Goal: Task Accomplishment & Management: Complete application form

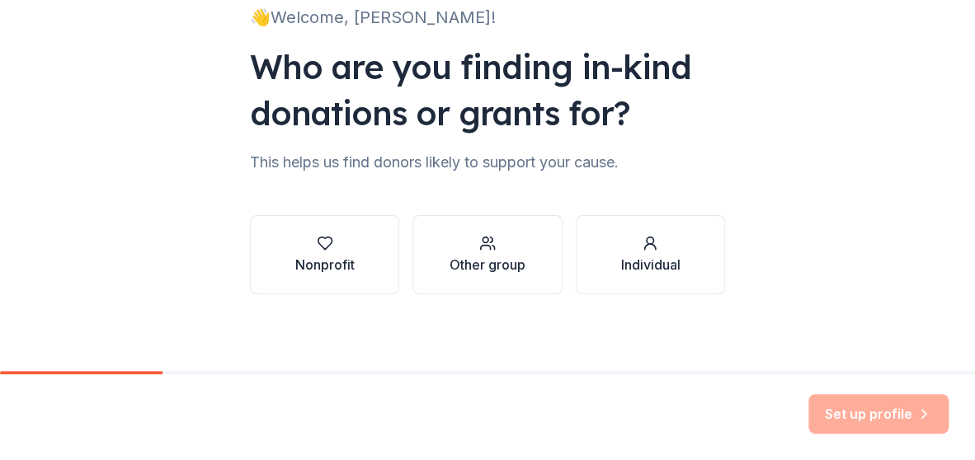
scroll to position [129, 0]
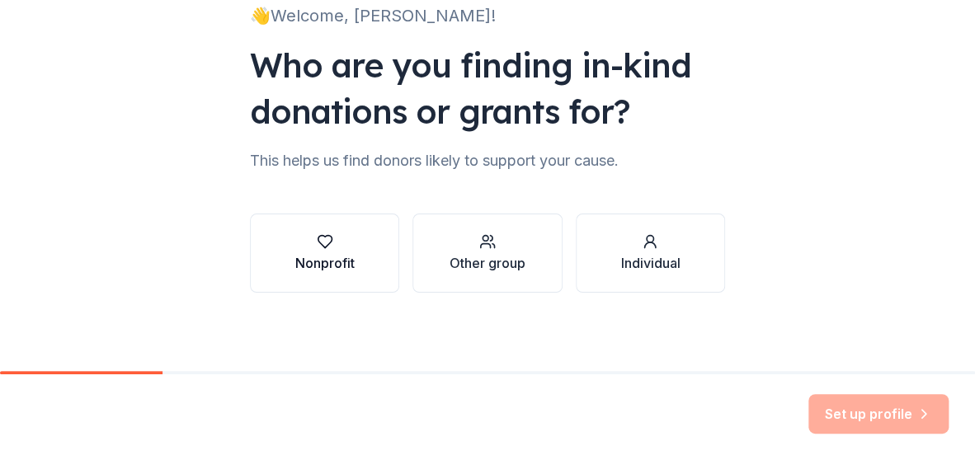
click at [334, 246] on div "button" at bounding box center [324, 241] width 59 height 16
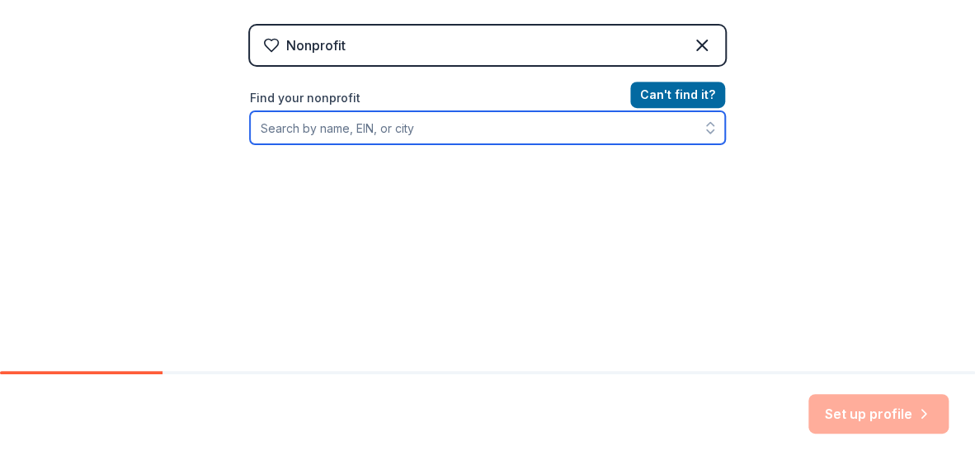
click at [502, 127] on input "Find your nonprofit" at bounding box center [487, 127] width 475 height 33
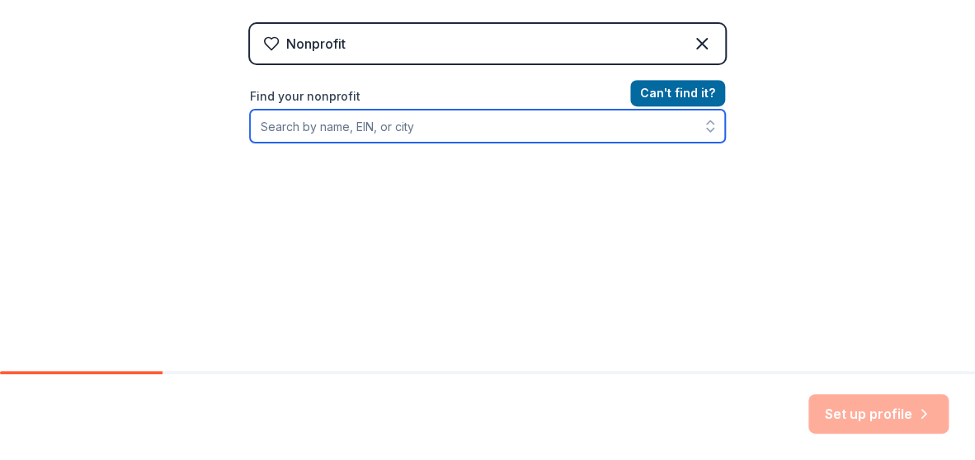
scroll to position [319, 0]
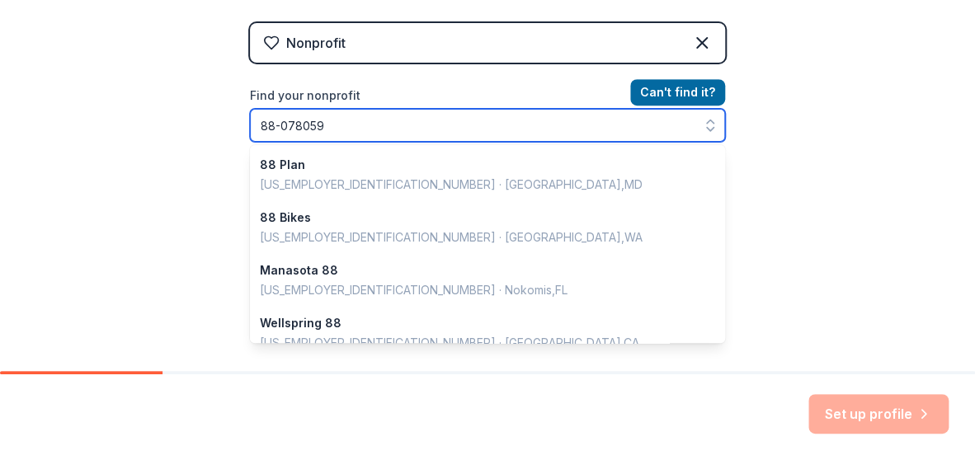
type input "[US_EMPLOYER_IDENTIFICATION_NUMBER]"
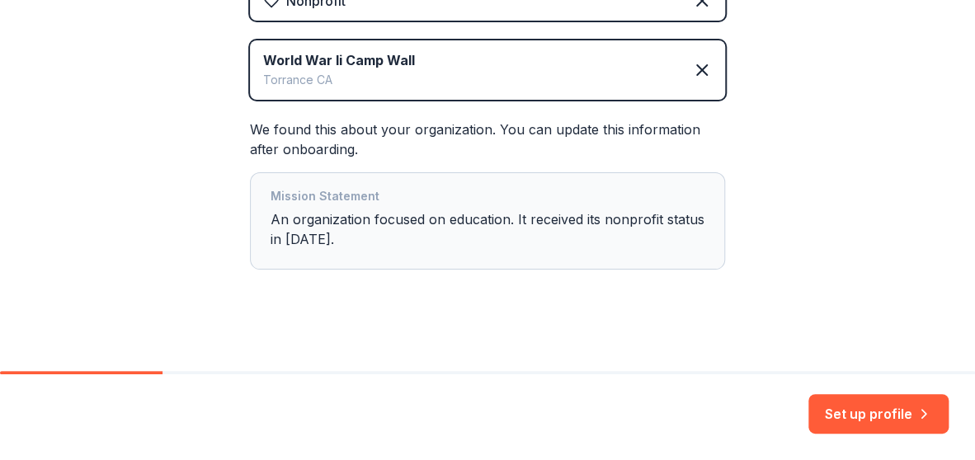
scroll to position [371, 0]
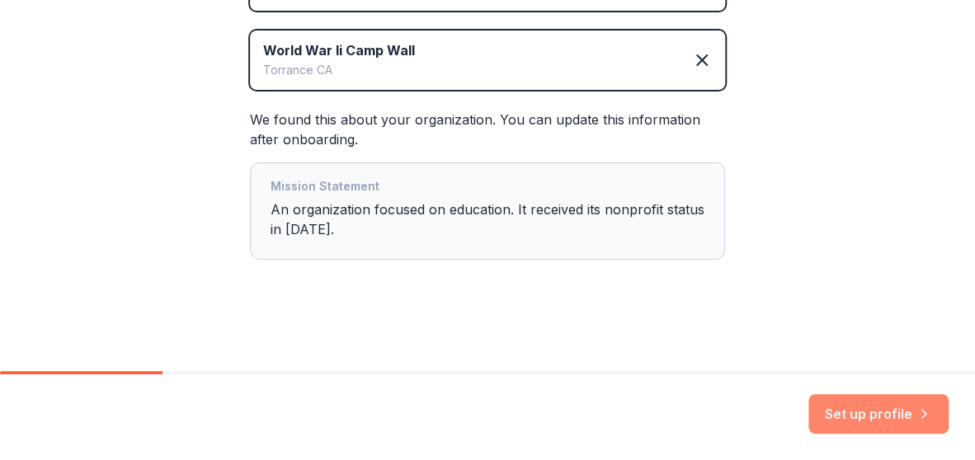
click at [862, 404] on button "Set up profile" at bounding box center [878, 414] width 140 height 40
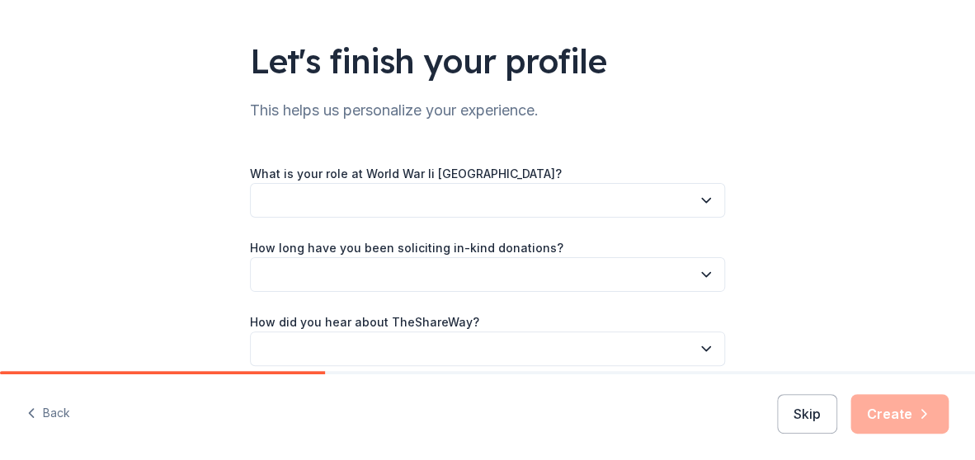
click at [698, 199] on icon "button" at bounding box center [706, 200] width 16 height 16
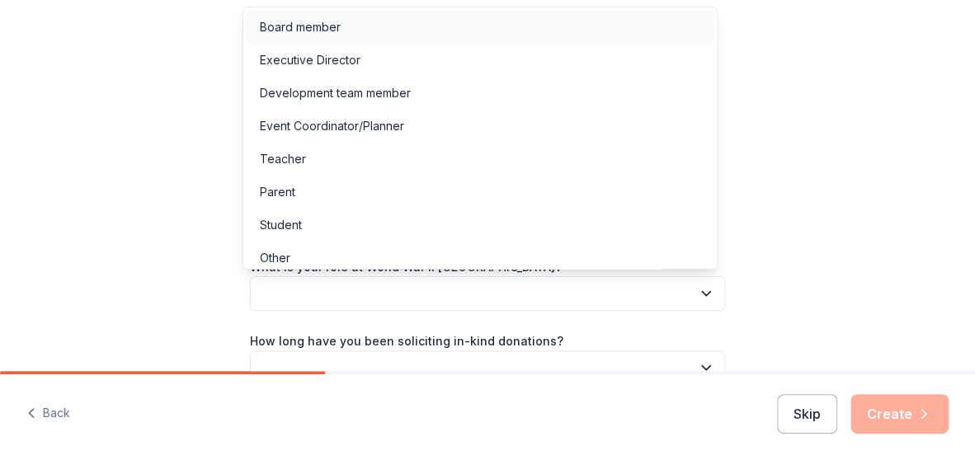
click at [464, 31] on div "Board member" at bounding box center [480, 27] width 467 height 33
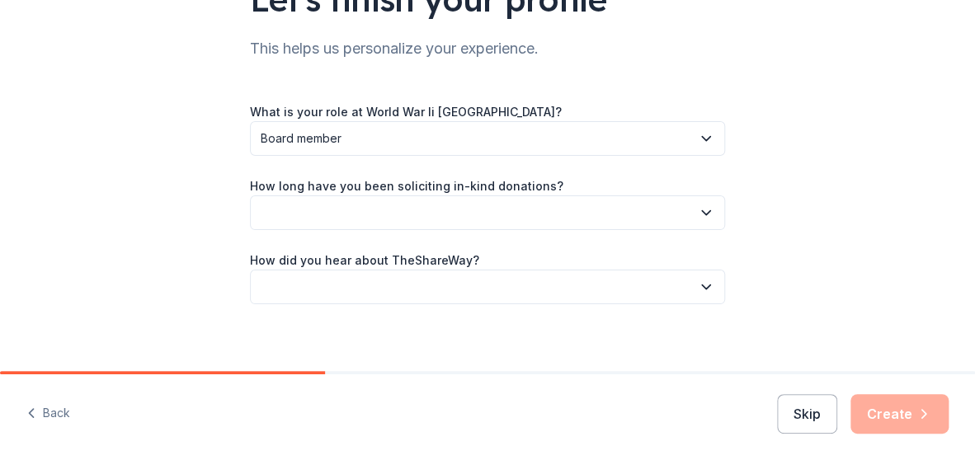
scroll to position [167, 0]
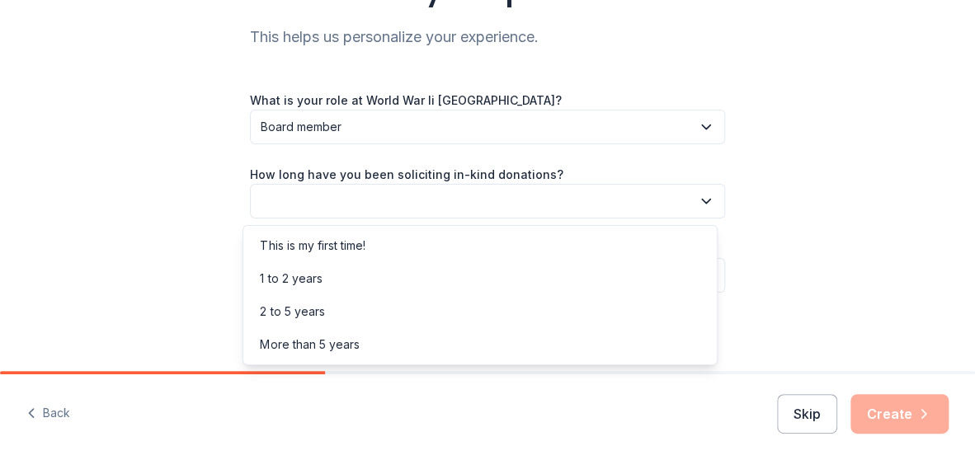
click at [698, 200] on icon "button" at bounding box center [706, 201] width 16 height 16
click at [322, 276] on div "1 to 2 years" at bounding box center [291, 279] width 62 height 20
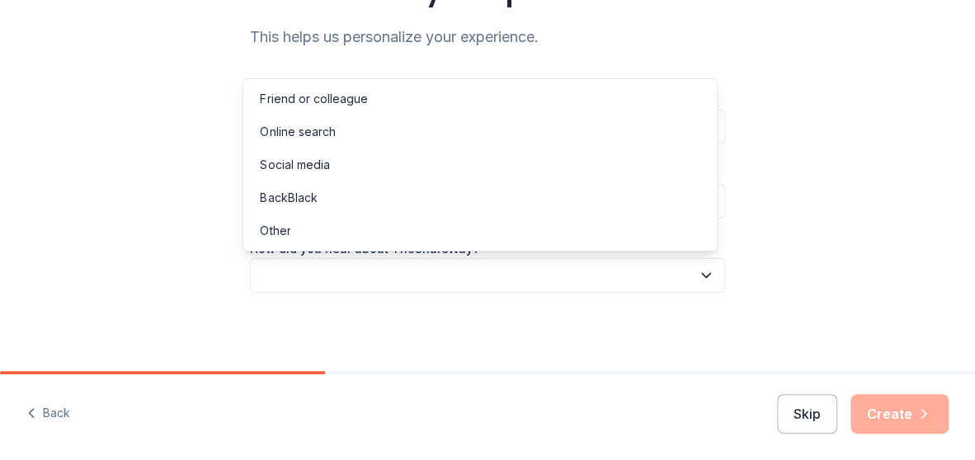
click at [698, 273] on icon "button" at bounding box center [706, 275] width 16 height 16
click at [438, 106] on div "Friend or colleague" at bounding box center [480, 98] width 467 height 33
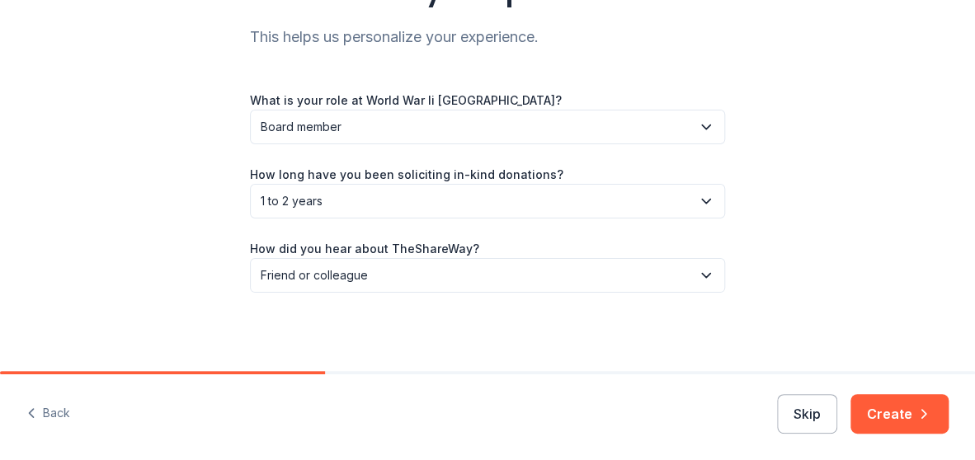
click at [907, 415] on button "Create" at bounding box center [899, 414] width 98 height 40
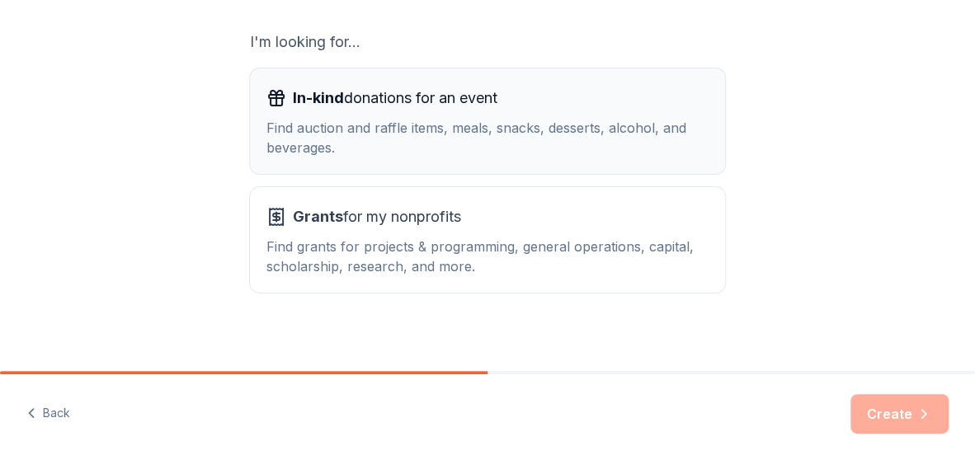
scroll to position [285, 0]
click at [378, 117] on div "Find auction and raffle items, meals, snacks, desserts, alcohol, and beverages." at bounding box center [487, 137] width 442 height 40
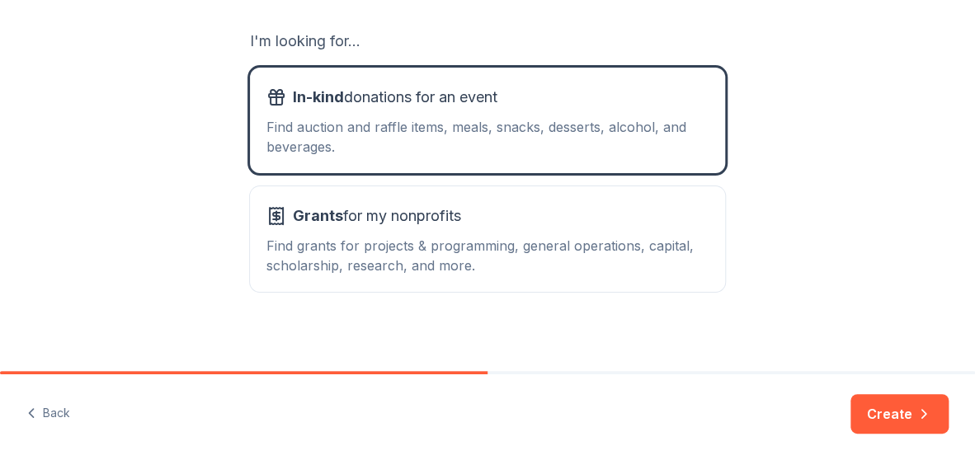
click at [884, 413] on button "Create" at bounding box center [899, 414] width 98 height 40
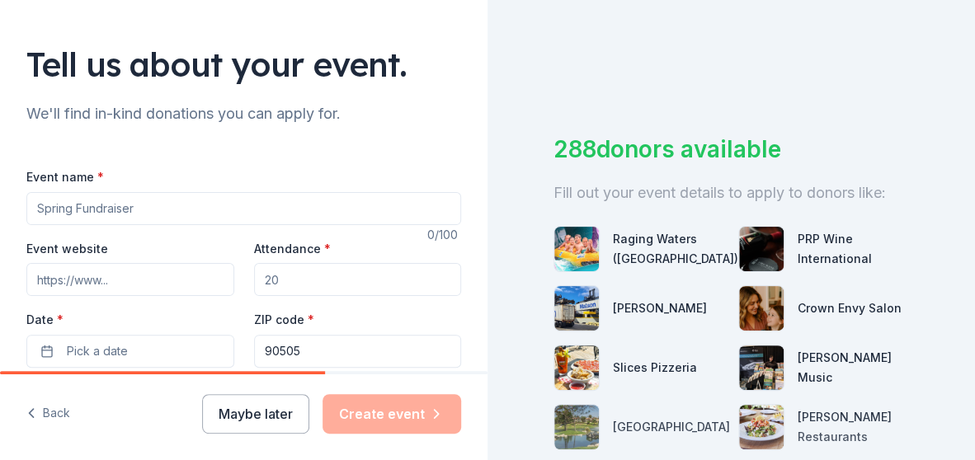
click at [117, 218] on input "Event name *" at bounding box center [243, 208] width 435 height 33
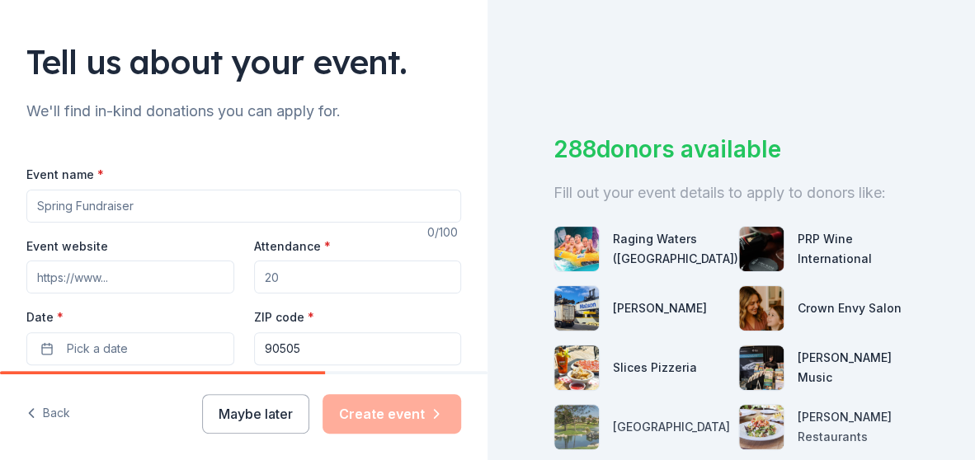
scroll to position [93, 0]
type input "Hiroshima Trio/Kokoro Dance"
click at [119, 278] on input "Event website" at bounding box center [130, 276] width 208 height 33
paste input "[URL][DOMAIN_NAME]"
type input "[URL][DOMAIN_NAME]"
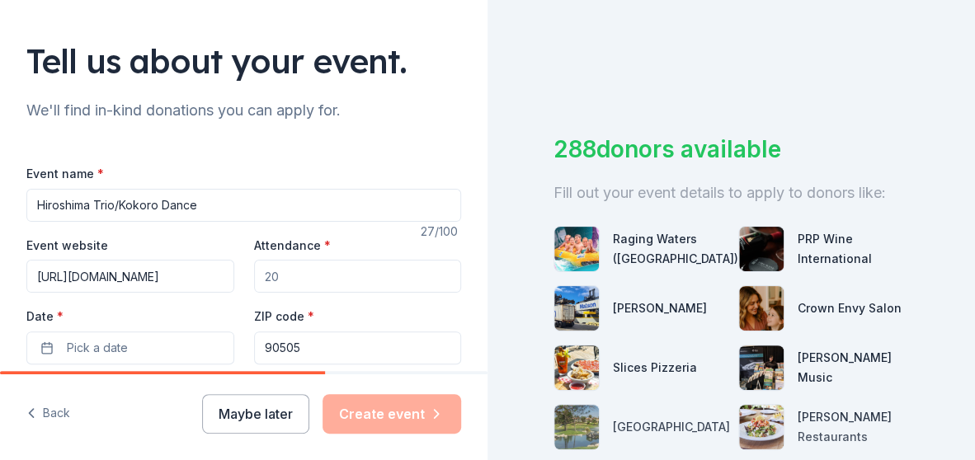
click at [344, 280] on input "Attendance *" at bounding box center [358, 276] width 208 height 33
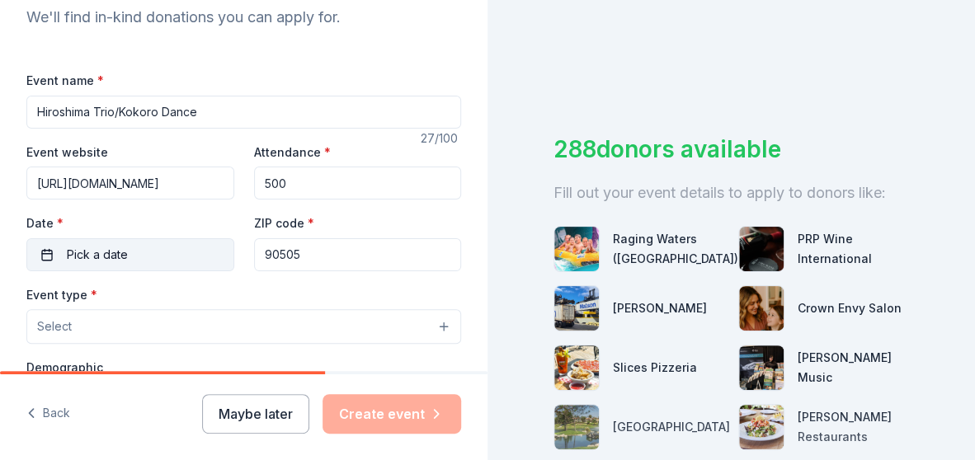
type input "500"
click at [149, 247] on button "Pick a date" at bounding box center [130, 253] width 208 height 33
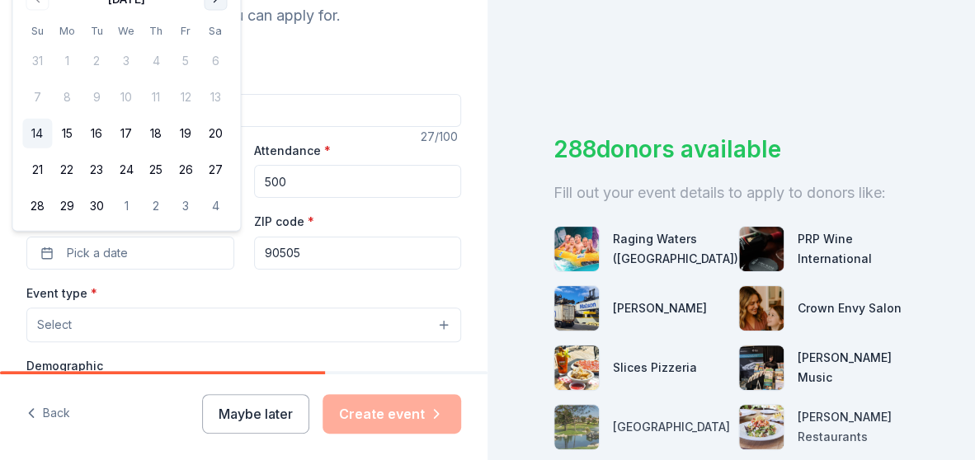
click at [123, 132] on button "15" at bounding box center [126, 134] width 30 height 30
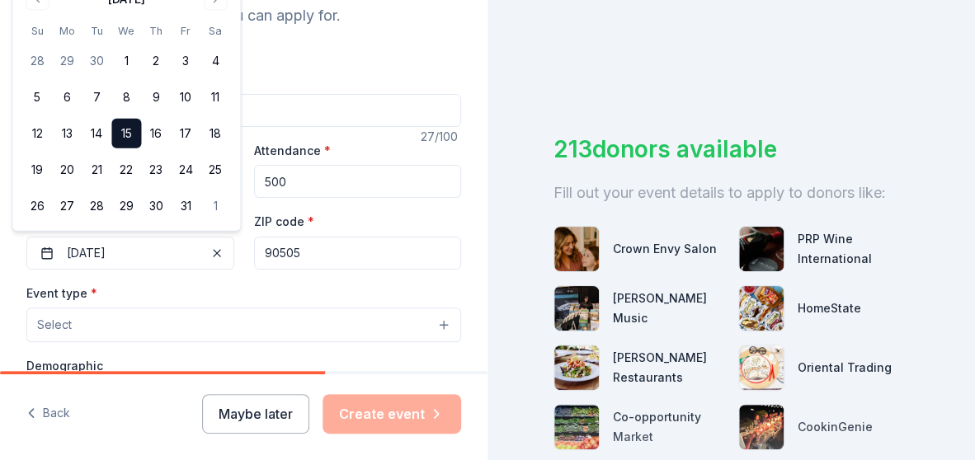
click at [322, 253] on input "90505" at bounding box center [358, 253] width 208 height 33
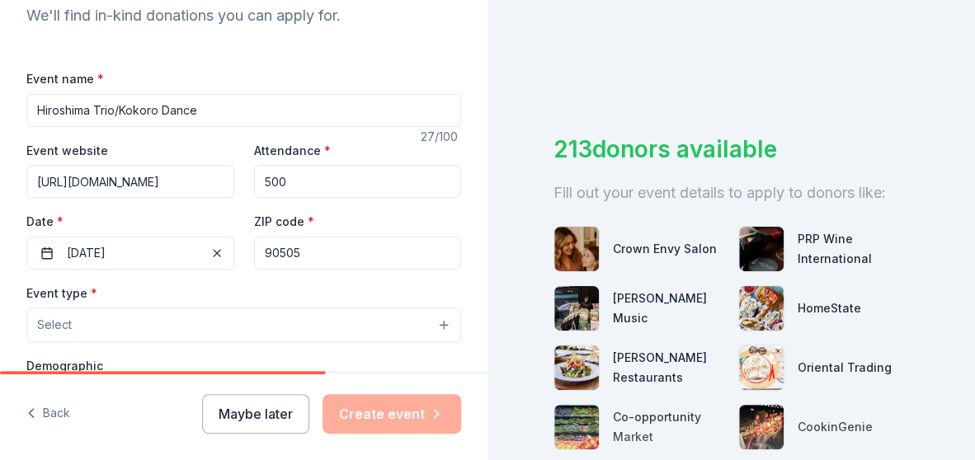
click at [320, 249] on input "90505" at bounding box center [358, 253] width 208 height 33
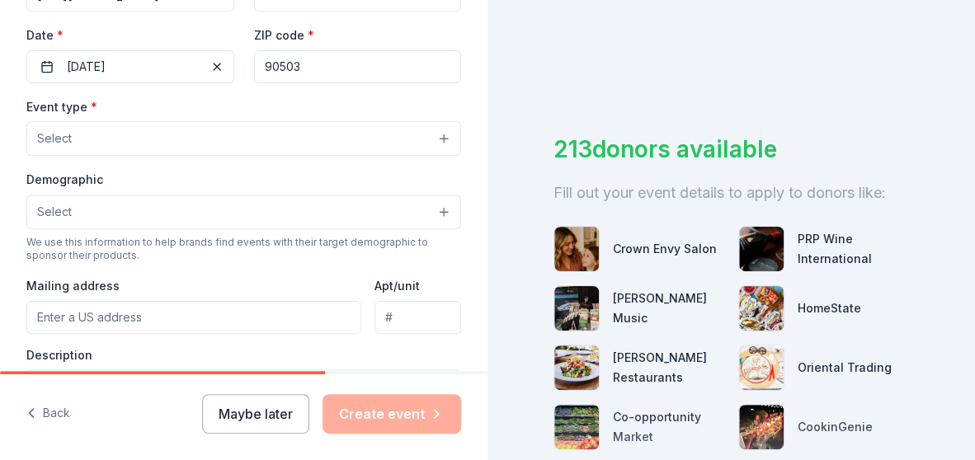
type input "90503"
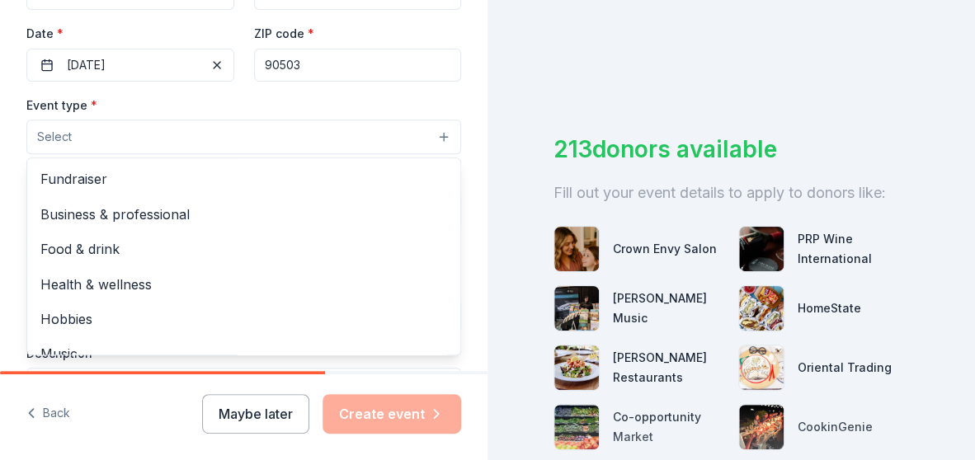
click at [205, 135] on button "Select" at bounding box center [243, 137] width 435 height 35
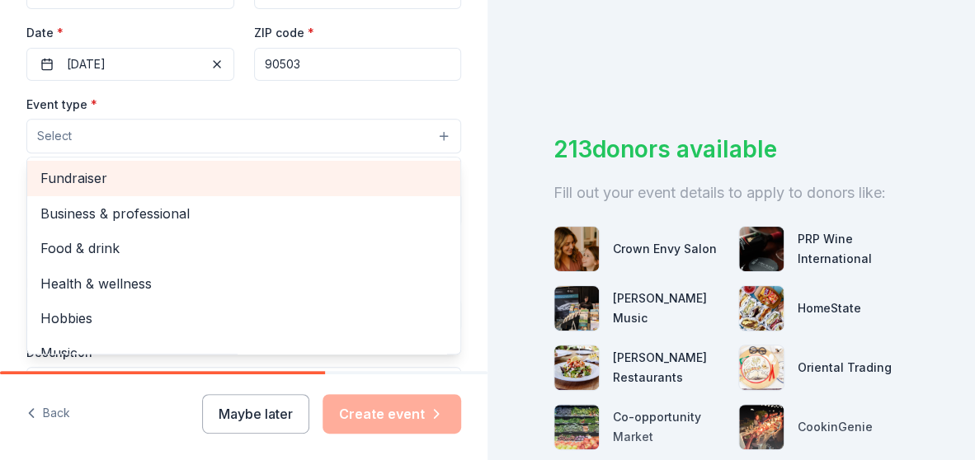
click at [234, 172] on span "Fundraiser" at bounding box center [243, 177] width 407 height 21
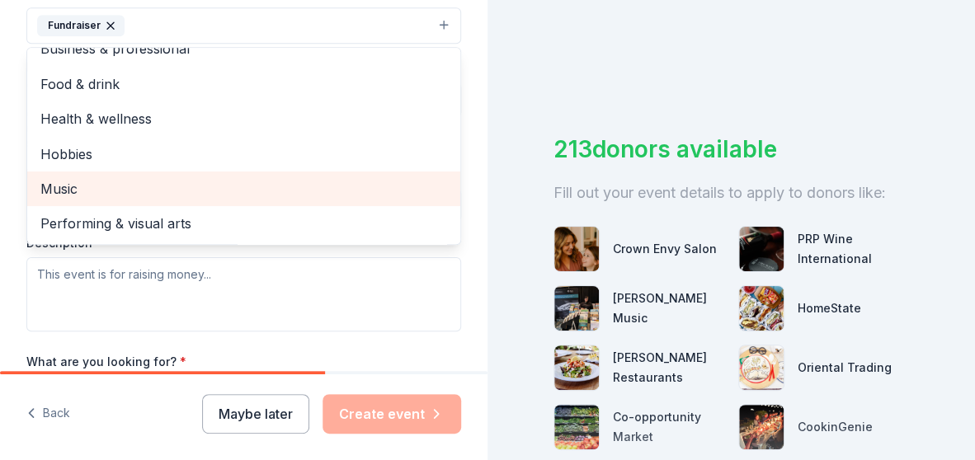
scroll to position [488, 0]
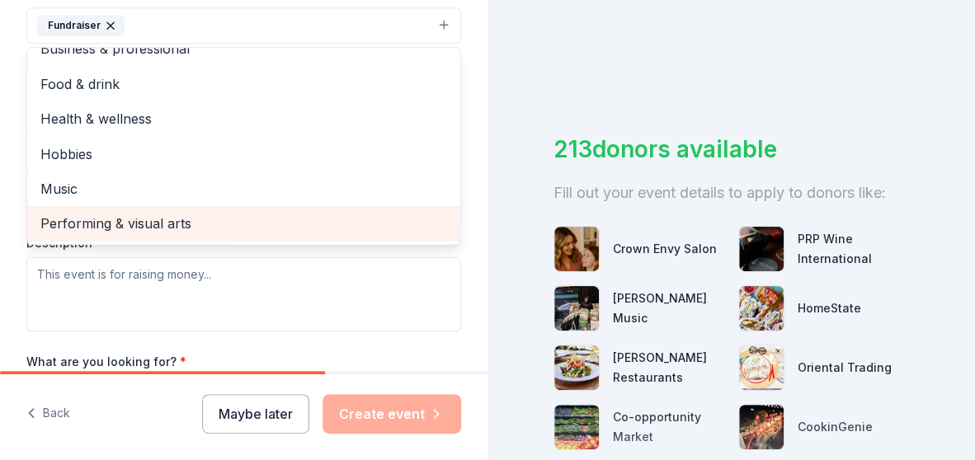
click at [285, 228] on span "Performing & visual arts" at bounding box center [243, 223] width 407 height 21
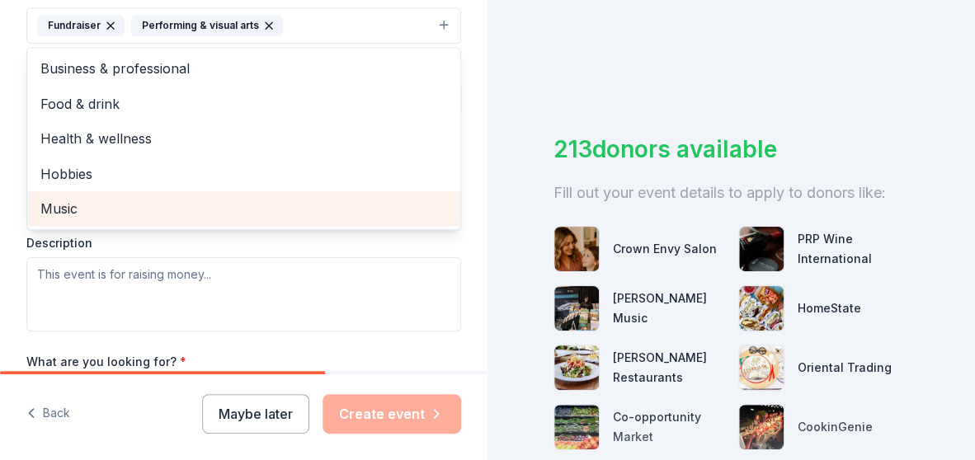
click at [158, 205] on span "Music" at bounding box center [243, 208] width 407 height 21
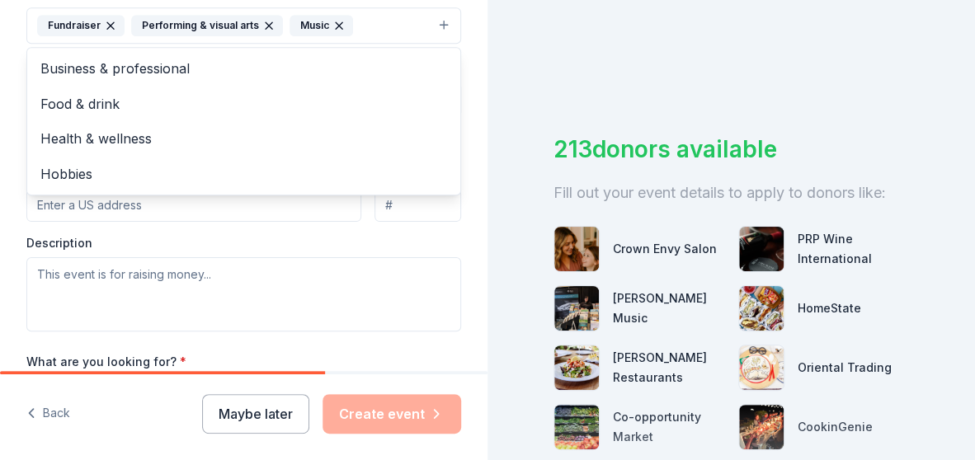
click at [457, 209] on div "Tell us about your event. We'll find in-kind donations you can apply for. Event…" at bounding box center [244, 62] width 488 height 1100
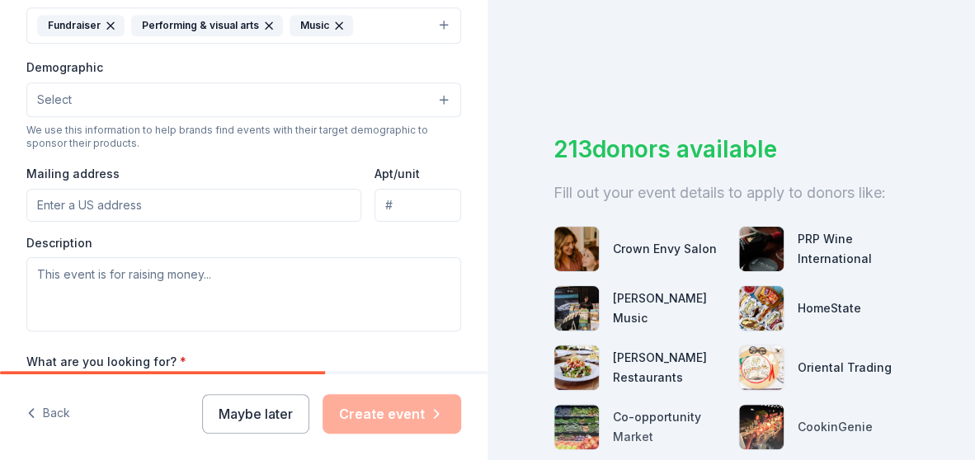
click at [384, 27] on button "Fundraiser Performing & visual arts Music" at bounding box center [243, 25] width 435 height 36
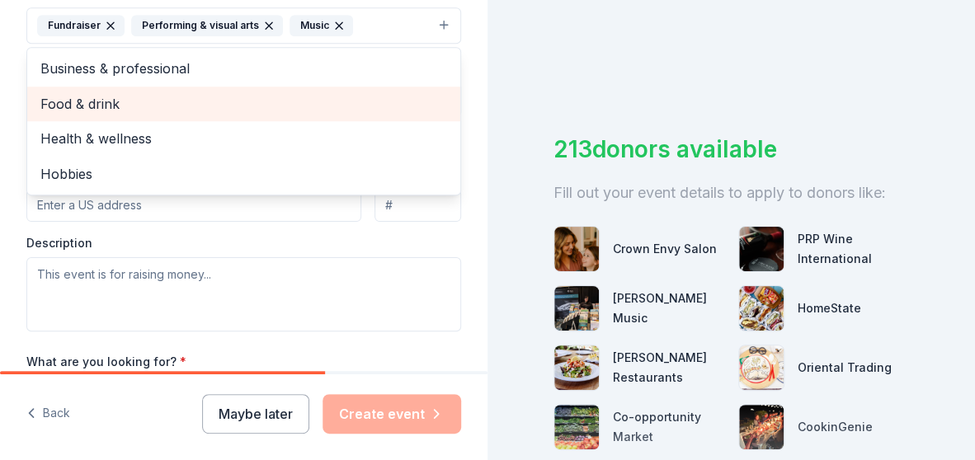
click at [178, 95] on span "Food & drink" at bounding box center [243, 103] width 407 height 21
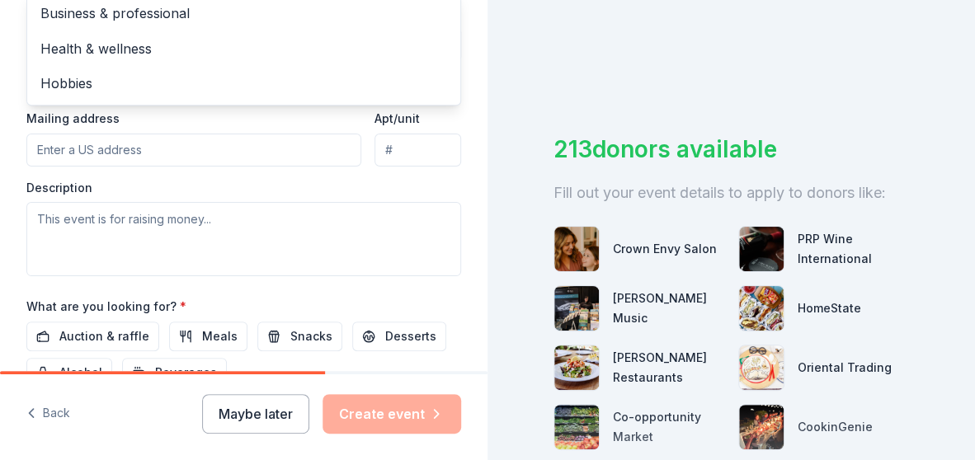
click at [244, 142] on div "Event type * Fundraiser Performing & visual arts Music Food & drink Business & …" at bounding box center [243, 87] width 435 height 377
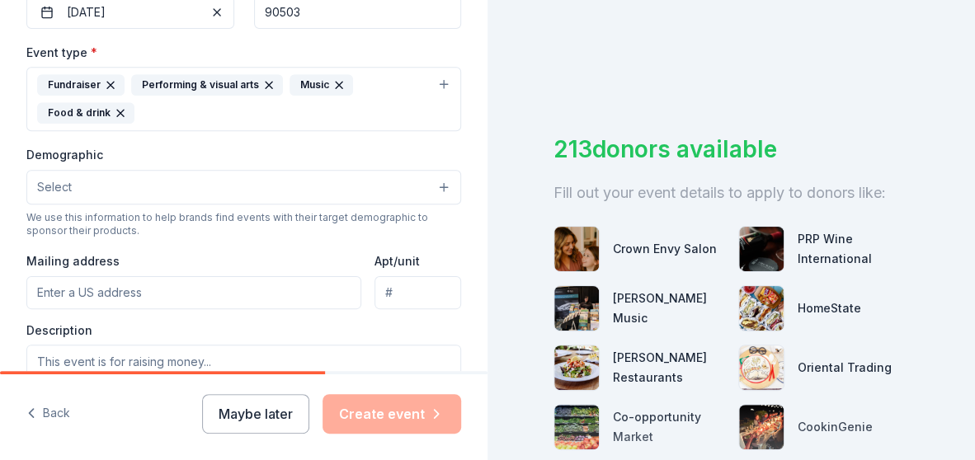
scroll to position [429, 0]
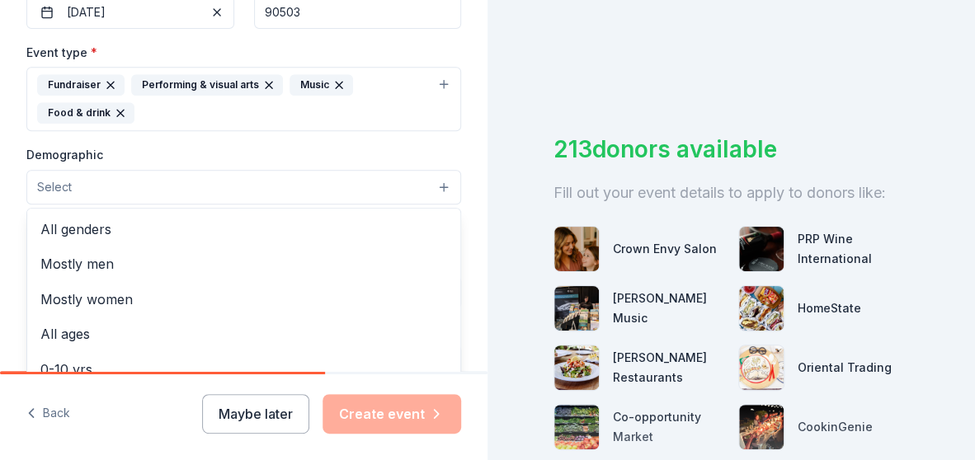
click at [205, 186] on button "Select" at bounding box center [243, 187] width 435 height 35
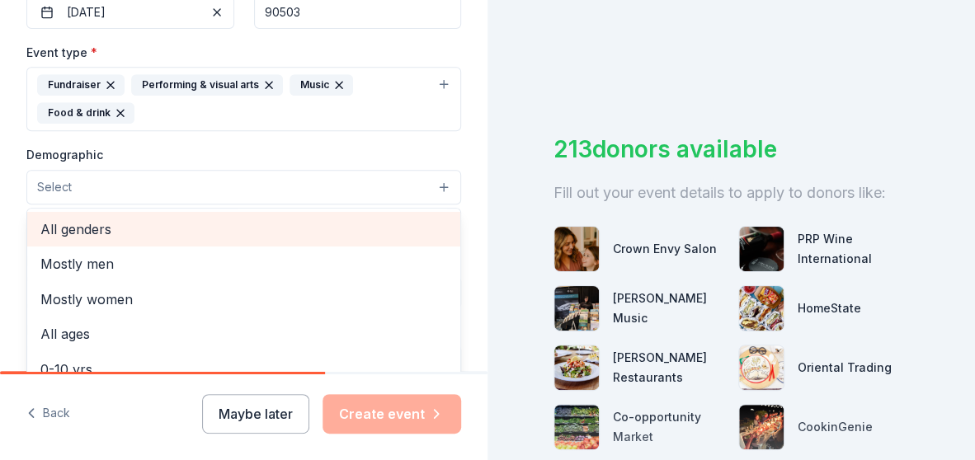
click at [192, 227] on span "All genders" at bounding box center [243, 229] width 407 height 21
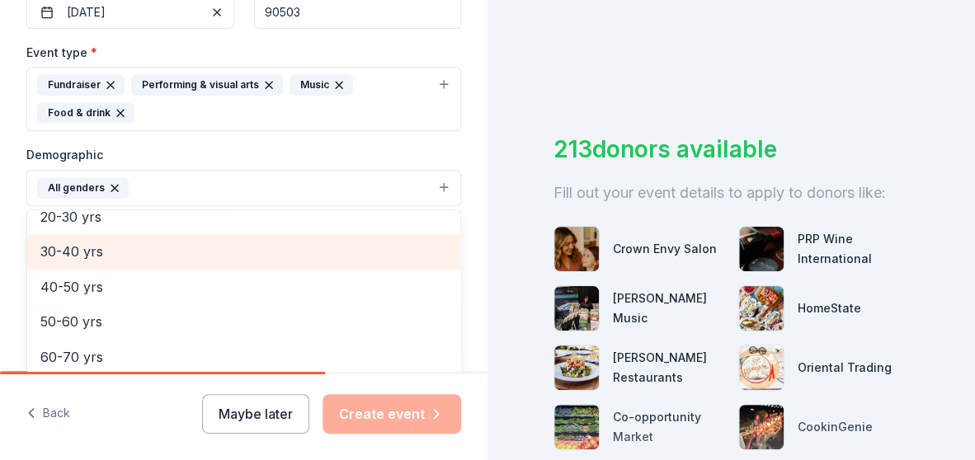
scroll to position [190, 0]
click at [182, 245] on span "30-40 yrs" at bounding box center [243, 250] width 407 height 21
click at [190, 245] on span "40-50 yrs" at bounding box center [243, 250] width 407 height 21
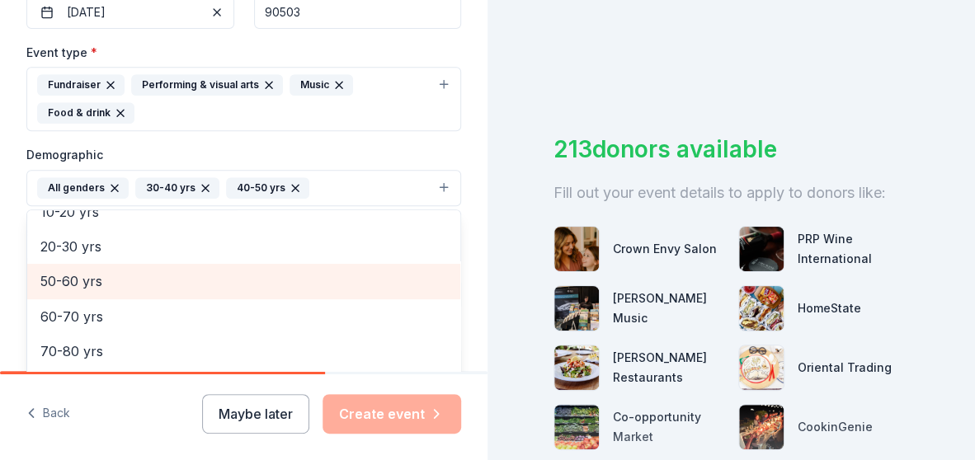
click at [191, 274] on span "50-60 yrs" at bounding box center [243, 281] width 407 height 21
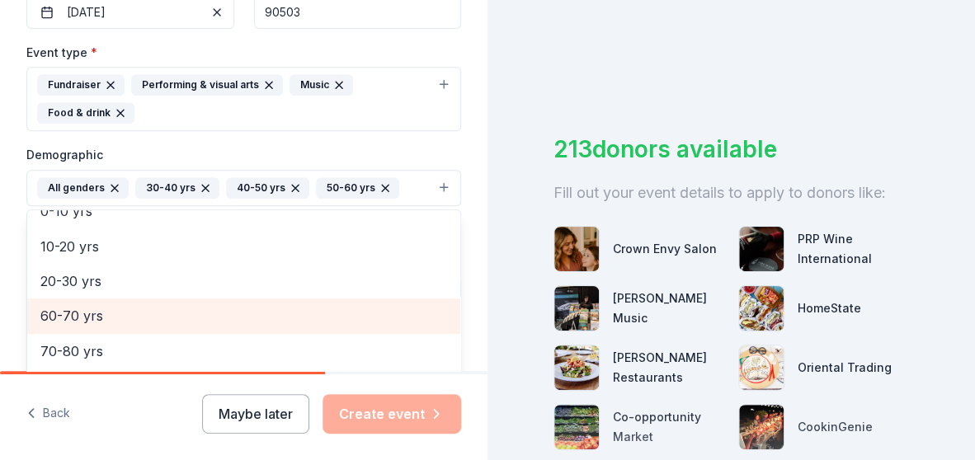
click at [184, 300] on div "60-70 yrs" at bounding box center [243, 316] width 433 height 35
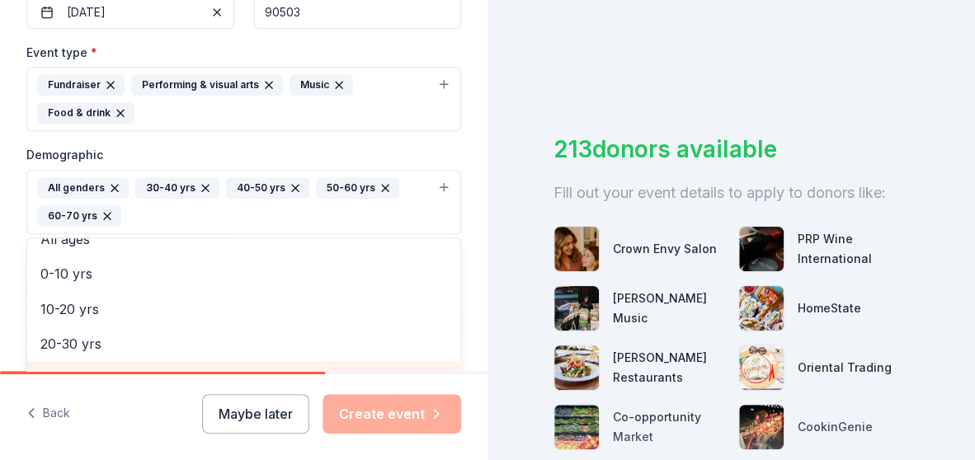
scroll to position [450, 0]
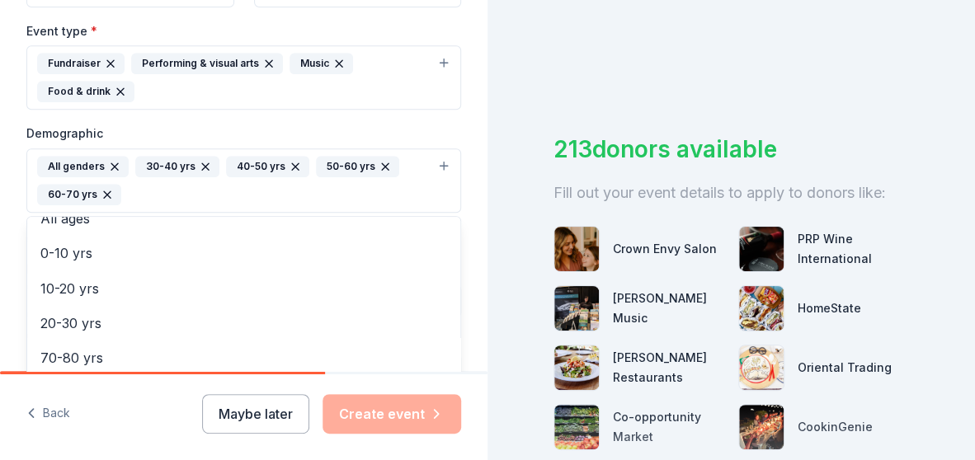
click at [520, 200] on div "Tell us about your event. We'll find in-kind donations you can apply for. Event…" at bounding box center [487, 230] width 975 height 460
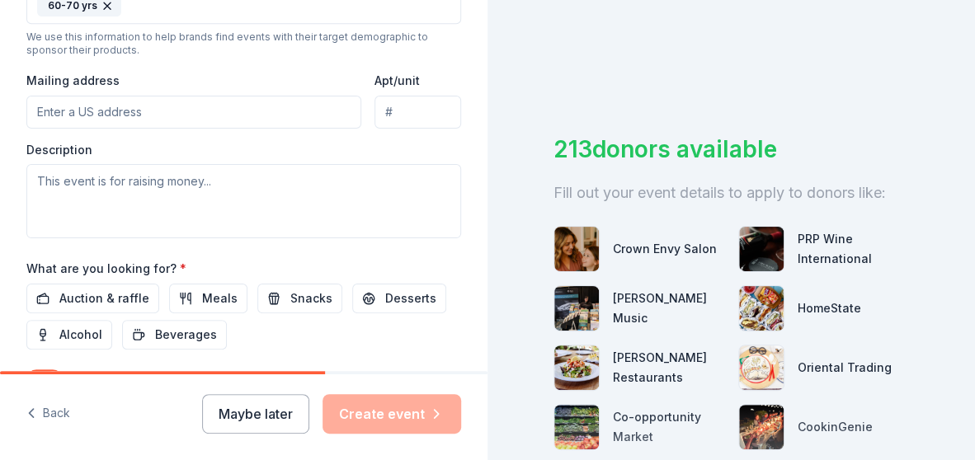
scroll to position [640, 0]
click at [260, 106] on input "Mailing address" at bounding box center [193, 111] width 335 height 33
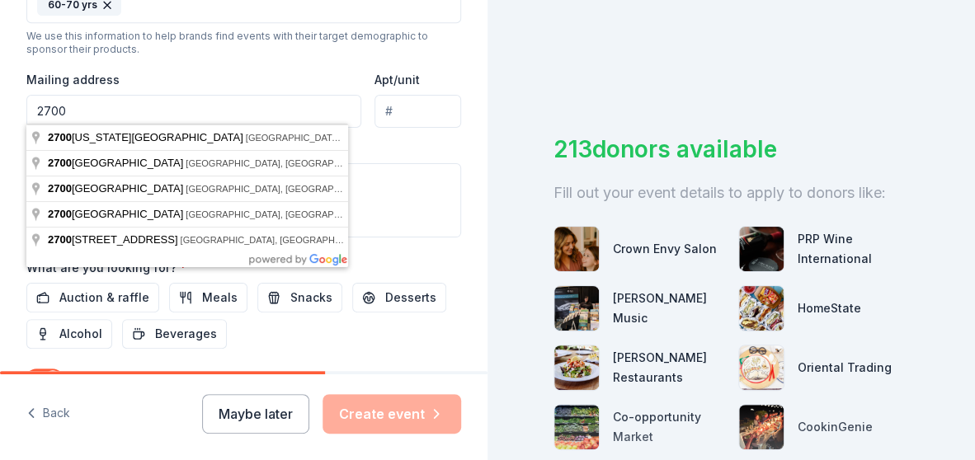
type input "2700"
type input "90505"
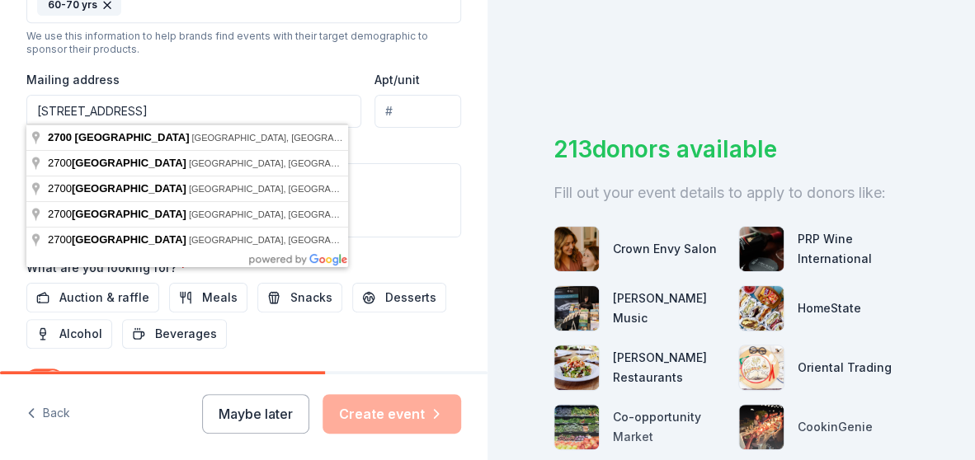
type input "[STREET_ADDRESS]"
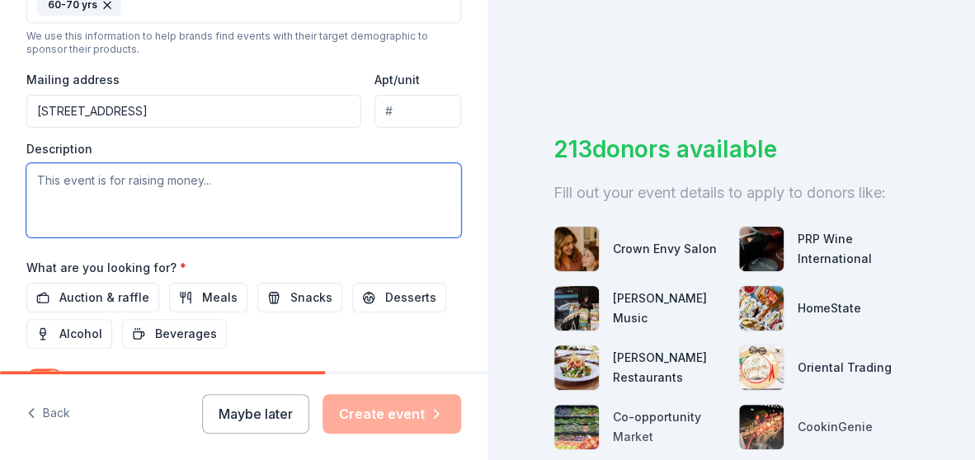
click at [299, 177] on textarea at bounding box center [243, 200] width 435 height 74
click at [190, 183] on textarea at bounding box center [243, 200] width 435 height 74
paste textarea "Lore ip dol si ametconsectet adipisc el sed Doeiusmod Temp Incidid, utlaboree d…"
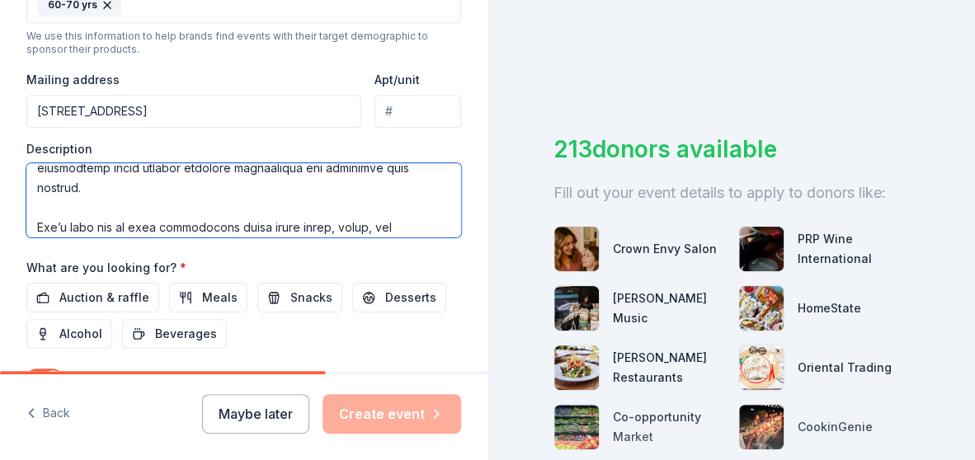
scroll to position [330, 0]
click at [196, 200] on textarea at bounding box center [243, 200] width 435 height 74
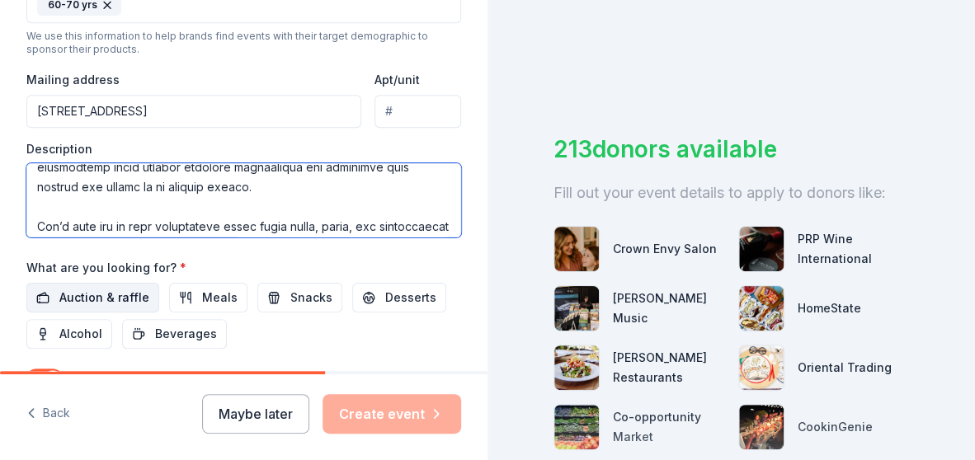
type textarea "Lore ip dol si ametconsectet adipisc el sed Doeiusmod Temp Incidid, utlaboree d…"
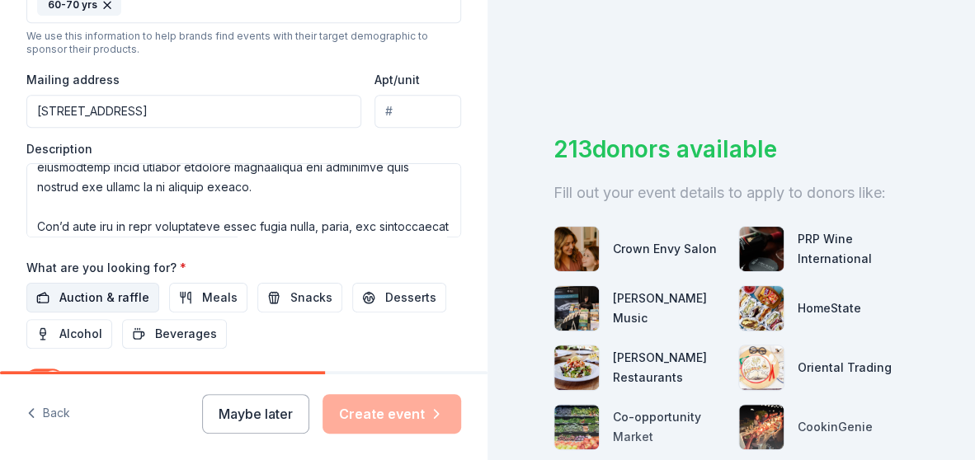
click at [113, 292] on span "Auction & raffle" at bounding box center [104, 298] width 90 height 20
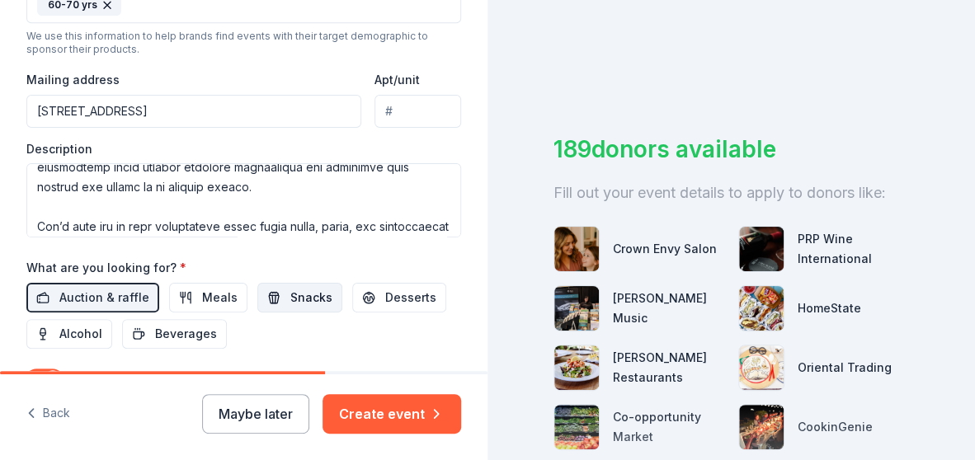
click at [312, 288] on span "Snacks" at bounding box center [311, 298] width 42 height 20
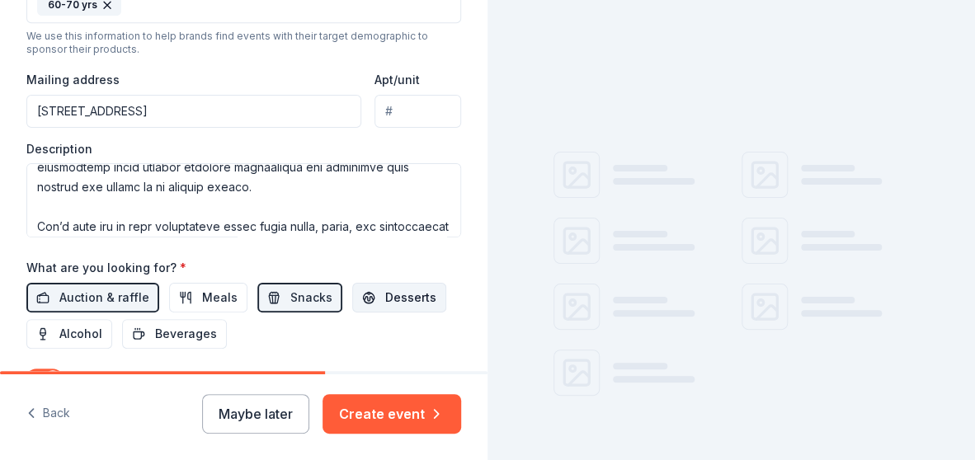
click at [413, 288] on span "Desserts" at bounding box center [410, 298] width 51 height 20
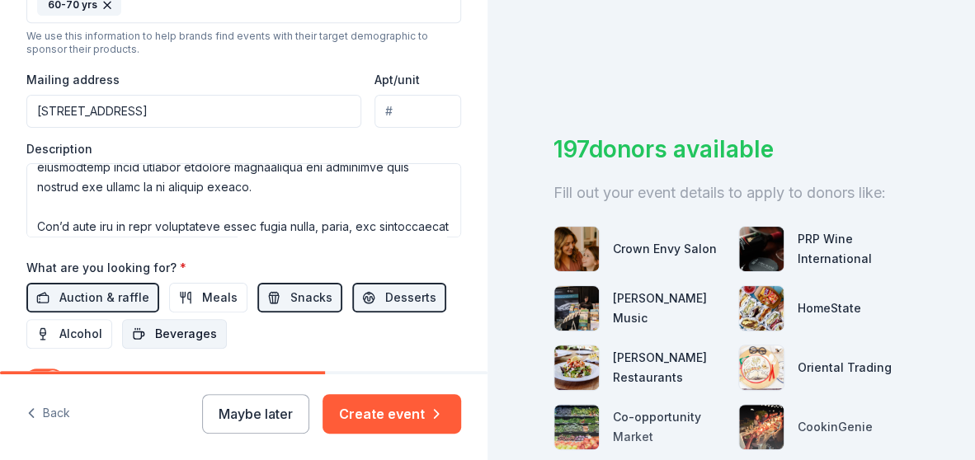
click at [186, 324] on span "Beverages" at bounding box center [186, 334] width 62 height 20
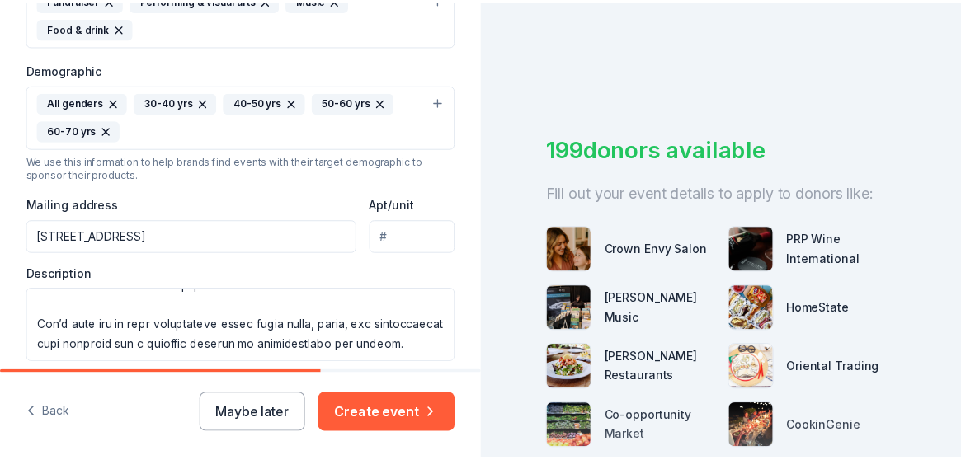
scroll to position [521, 0]
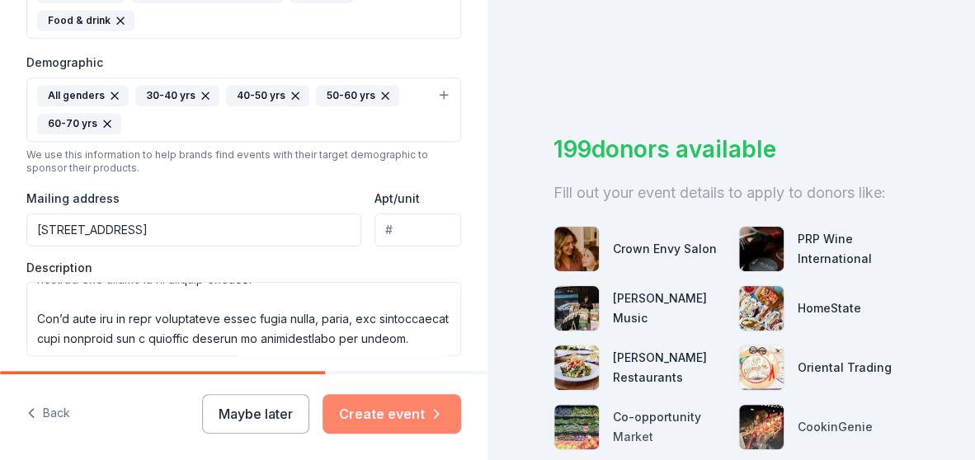
click at [406, 407] on button "Create event" at bounding box center [392, 414] width 139 height 40
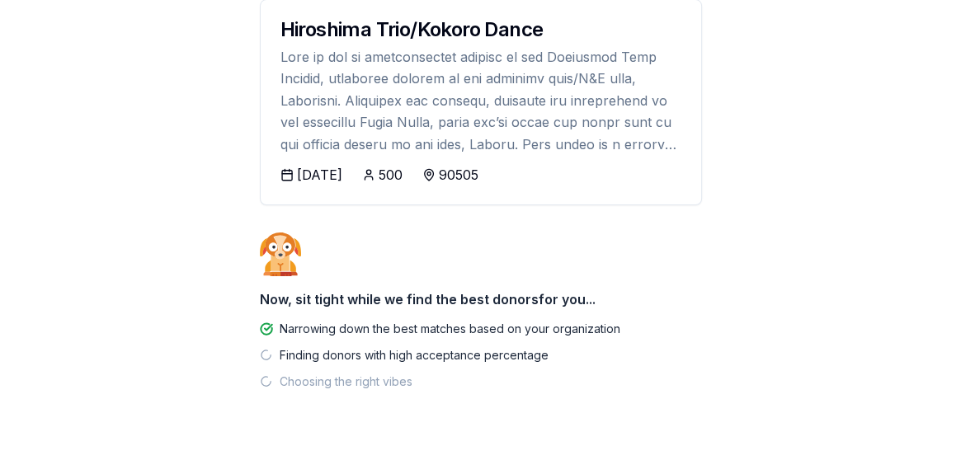
scroll to position [304, 0]
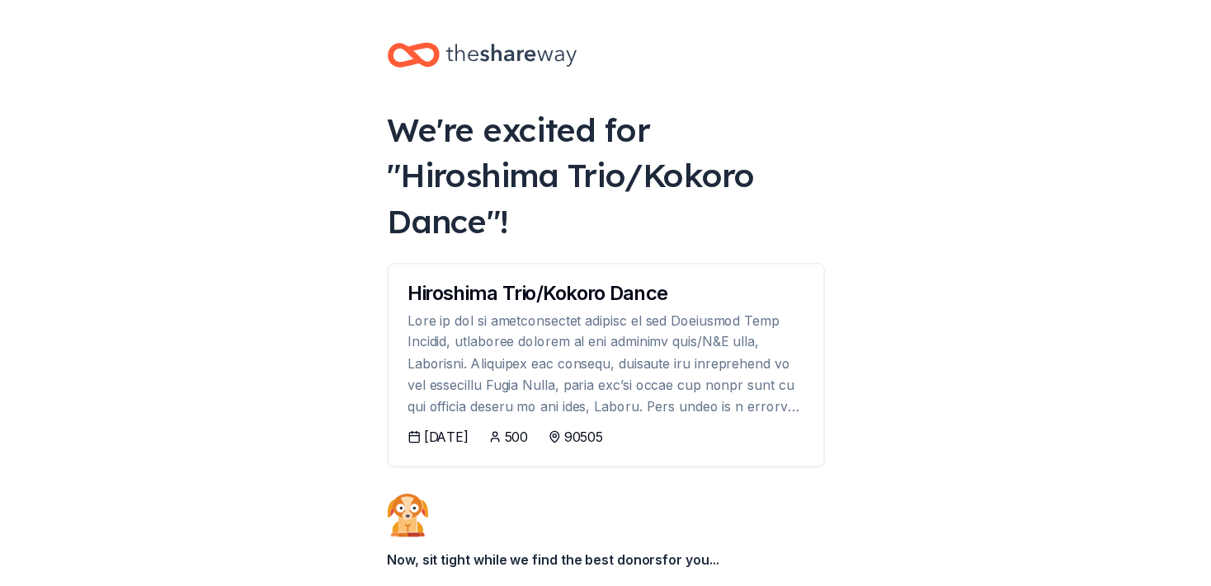
scroll to position [178, 0]
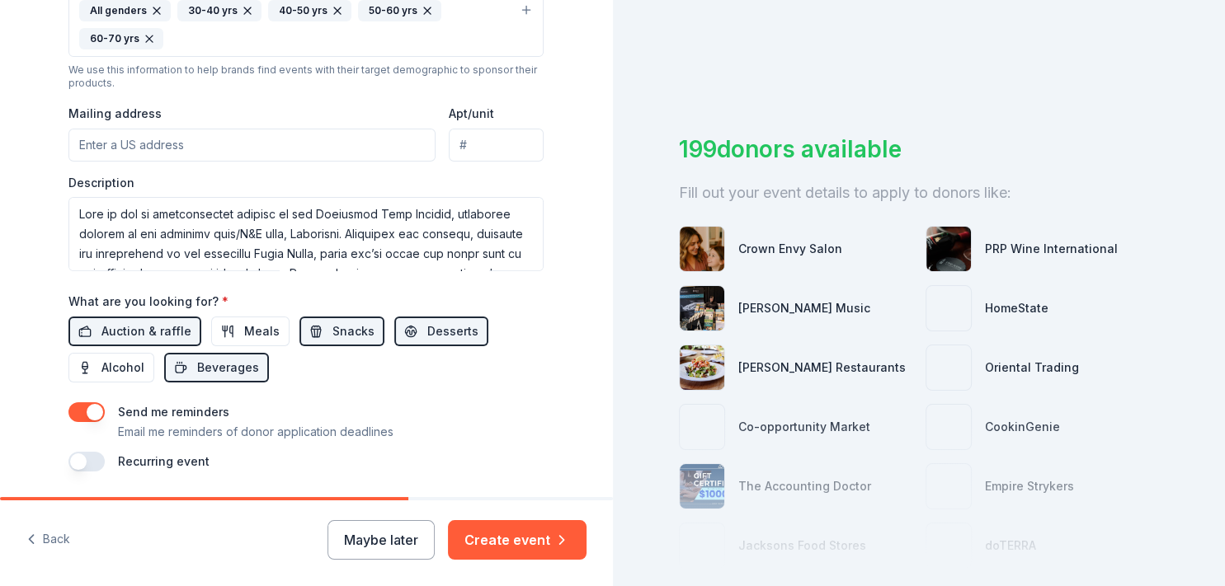
scroll to position [627, 0]
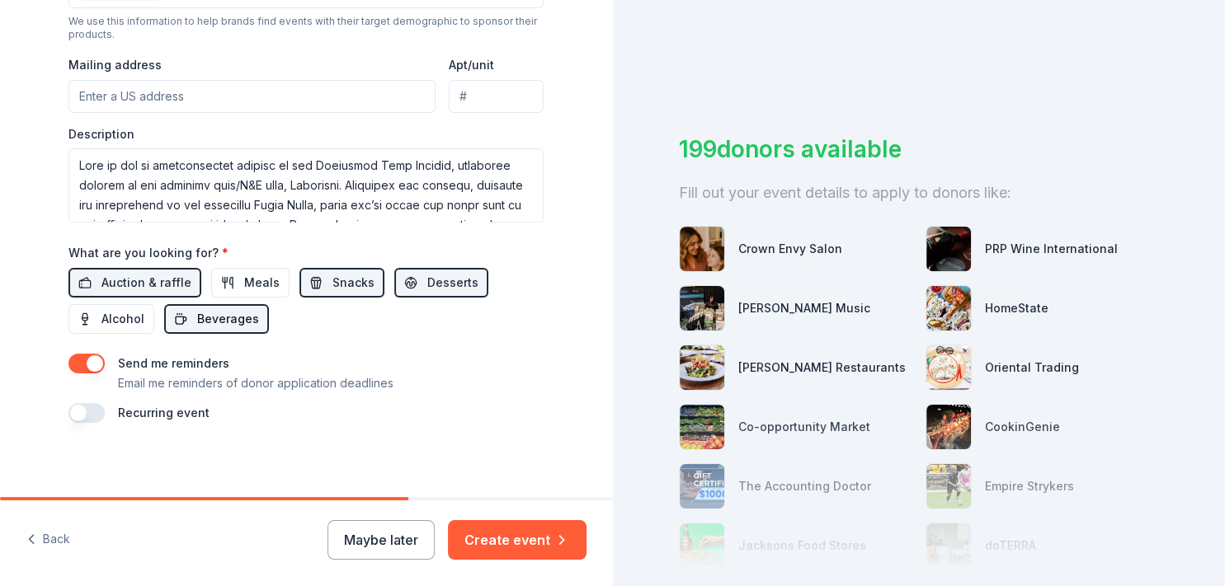
click at [189, 318] on button "Beverages" at bounding box center [216, 319] width 105 height 30
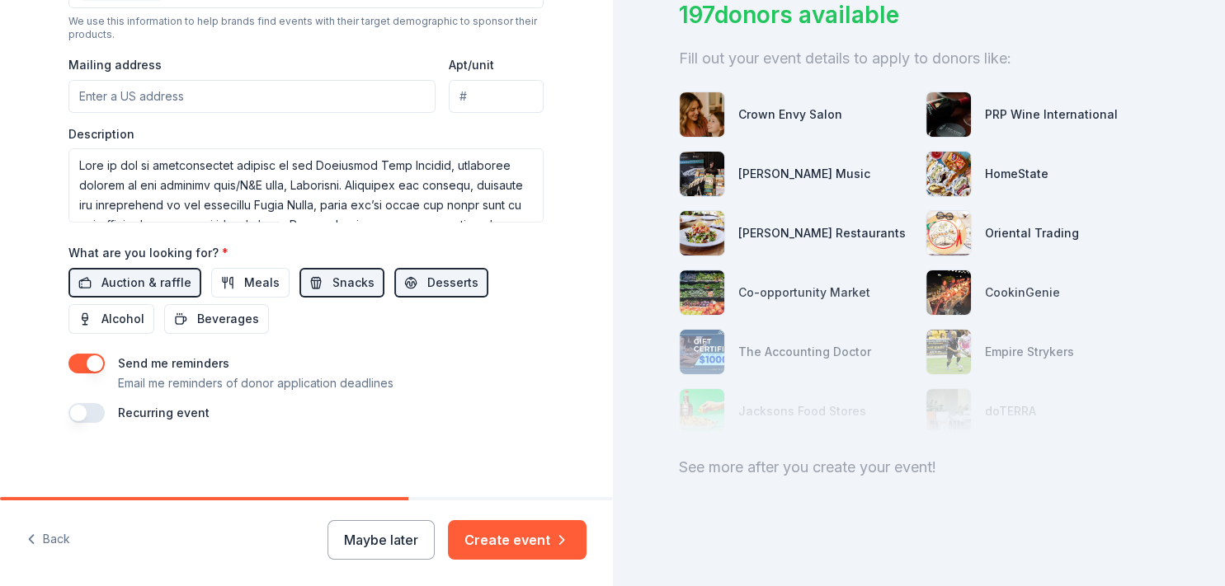
scroll to position [148, 0]
click at [543, 459] on button "Create event" at bounding box center [517, 541] width 139 height 40
click at [513, 459] on div "Maybe later Create event" at bounding box center [456, 541] width 259 height 40
click at [526, 398] on div "Send me reminders Email me reminders of donor application deadlines Recurring e…" at bounding box center [305, 388] width 475 height 69
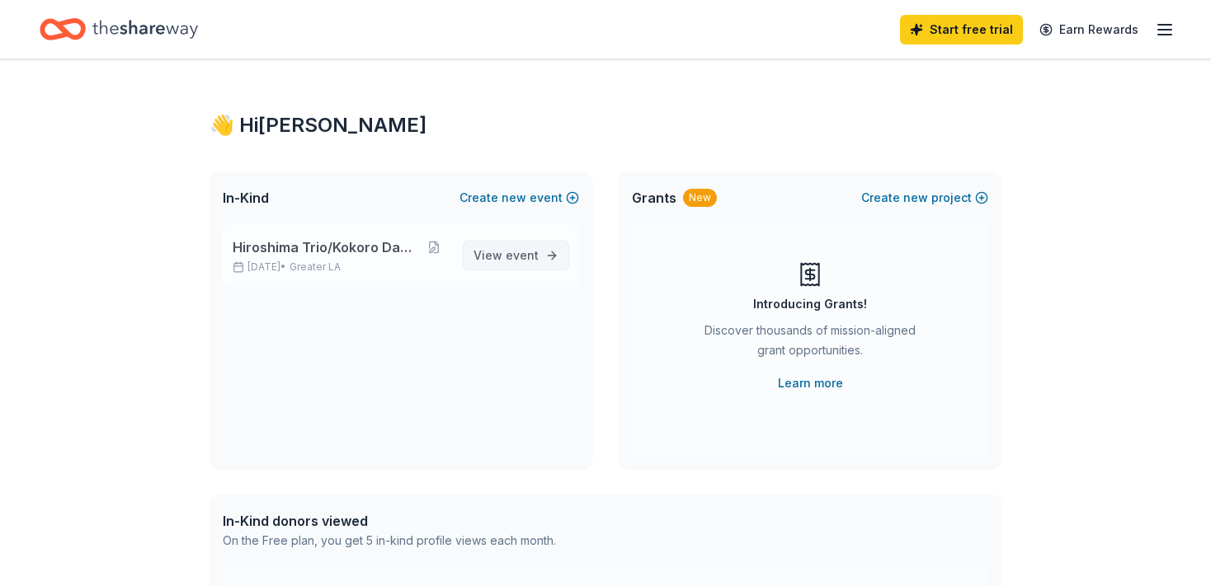
click at [519, 252] on span "event" at bounding box center [522, 255] width 33 height 14
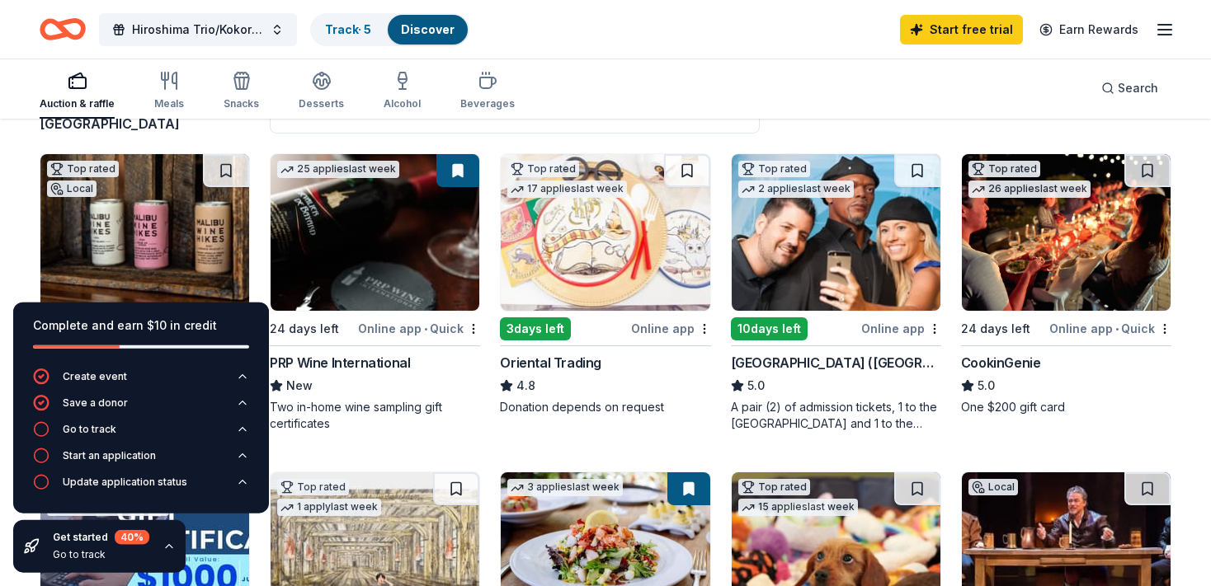
scroll to position [151, 0]
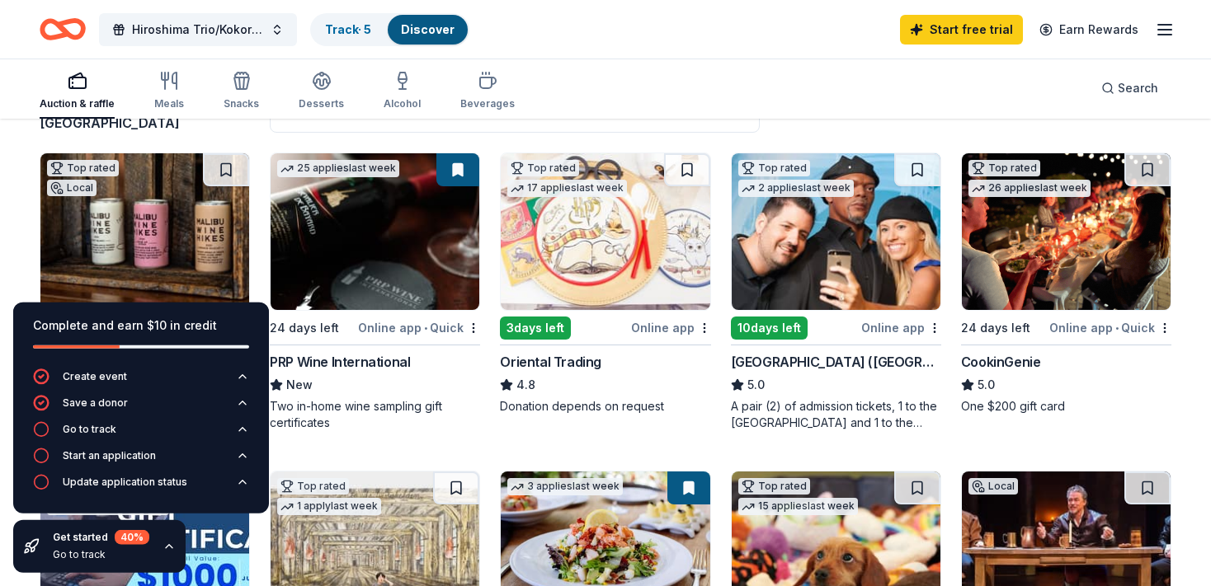
click at [765, 115] on div "Auction & raffle Meals Snacks Desserts Alcohol Beverages Search" at bounding box center [606, 88] width 1132 height 61
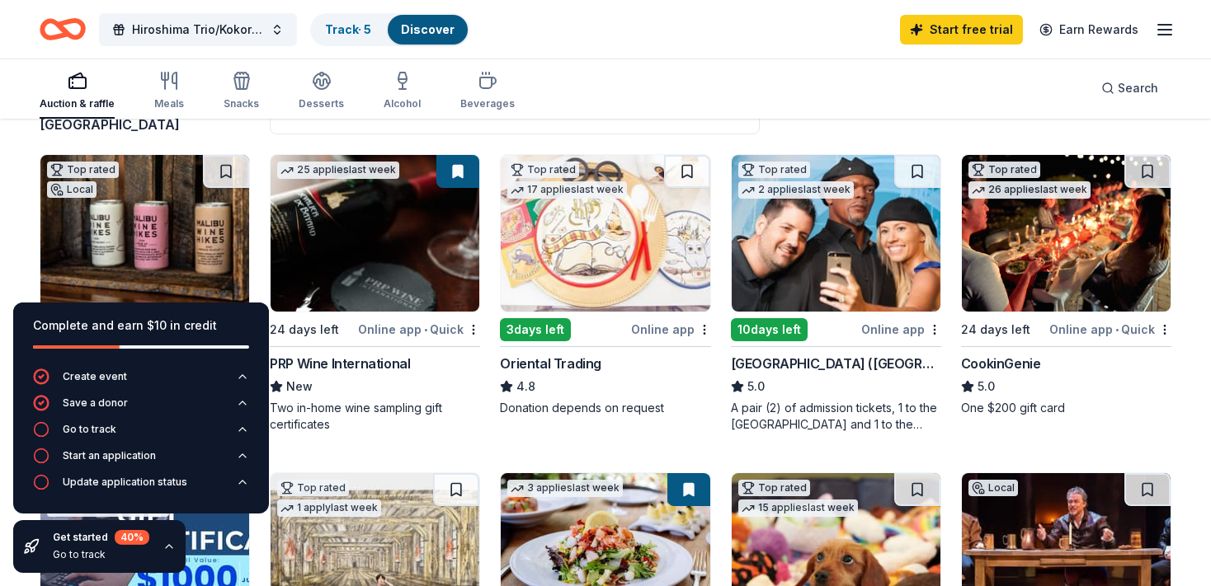
scroll to position [150, 0]
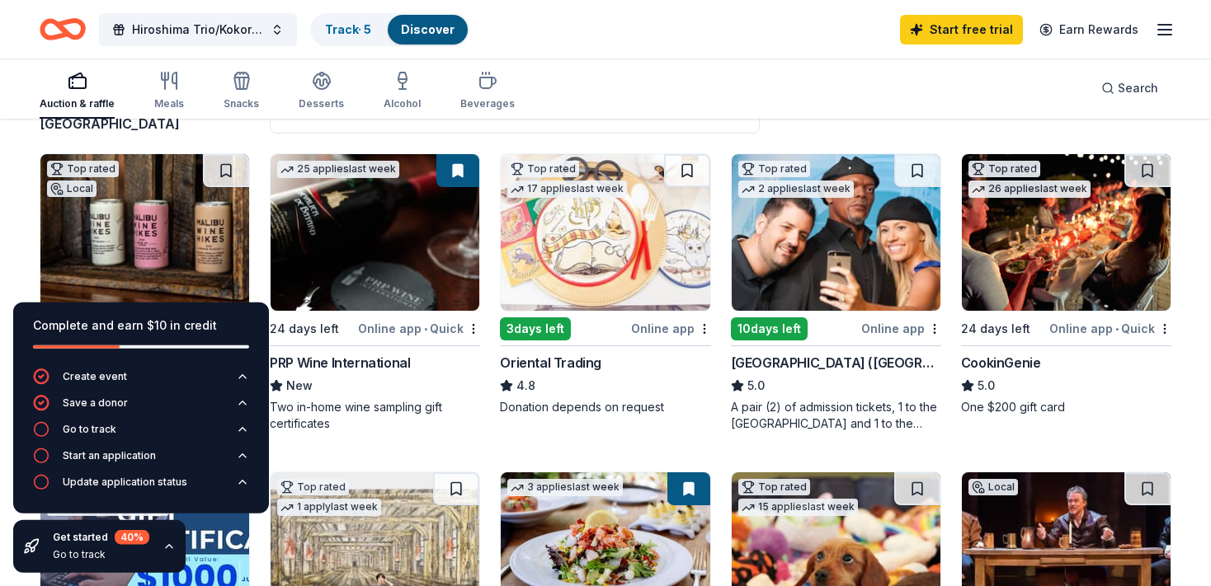
drag, startPoint x: 243, startPoint y: 311, endPoint x: 62, endPoint y: 367, distance: 189.9
click at [39, 376] on div "Complete and earn $10 in credit Create event Save a donor Go to track Start an …" at bounding box center [141, 408] width 256 height 211
click at [252, 313] on div "Complete and earn $10 in credit" at bounding box center [141, 336] width 256 height 66
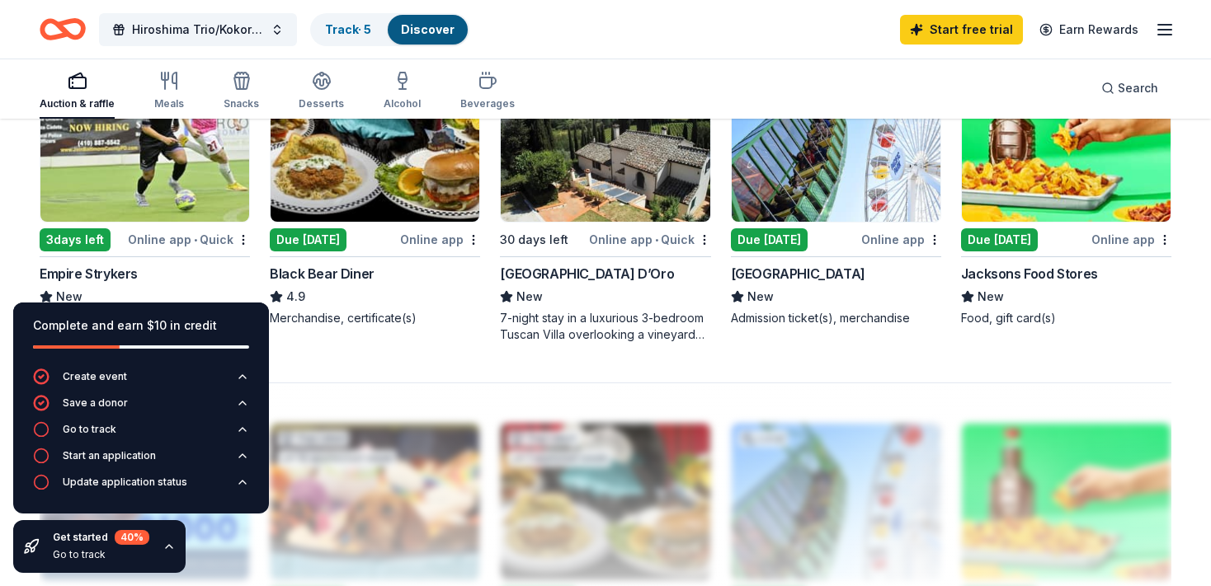
scroll to position [1195, 0]
click at [228, 310] on div "Complete and earn $10 in credit" at bounding box center [141, 336] width 256 height 66
click at [163, 544] on icon "button" at bounding box center [169, 546] width 13 height 13
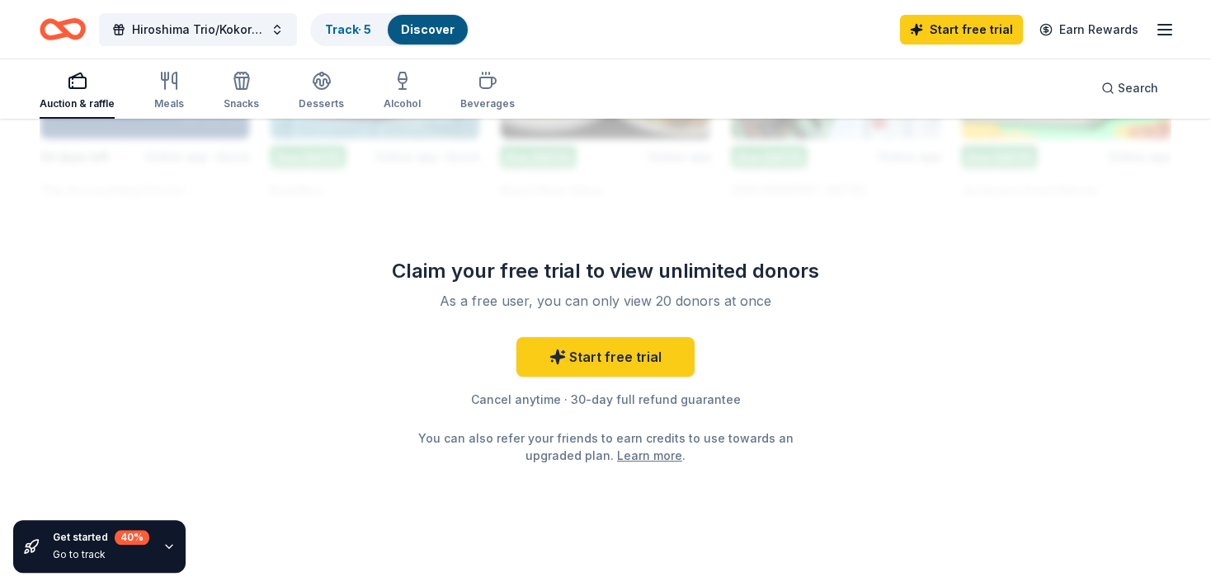
scroll to position [1650, 0]
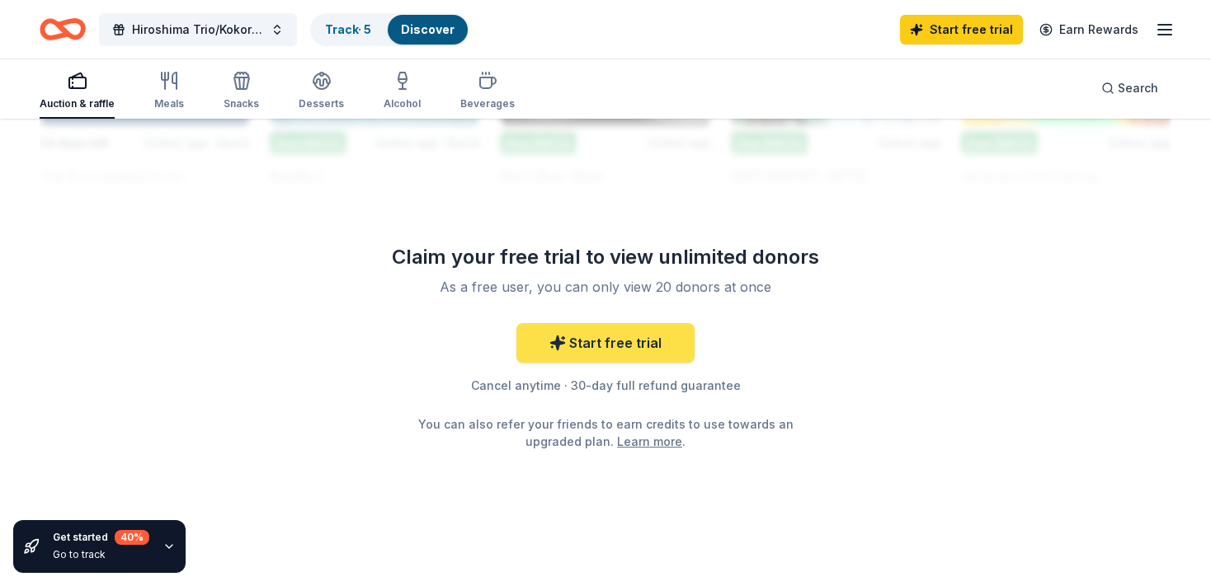
click at [573, 346] on link "Start free trial" at bounding box center [605, 343] width 178 height 40
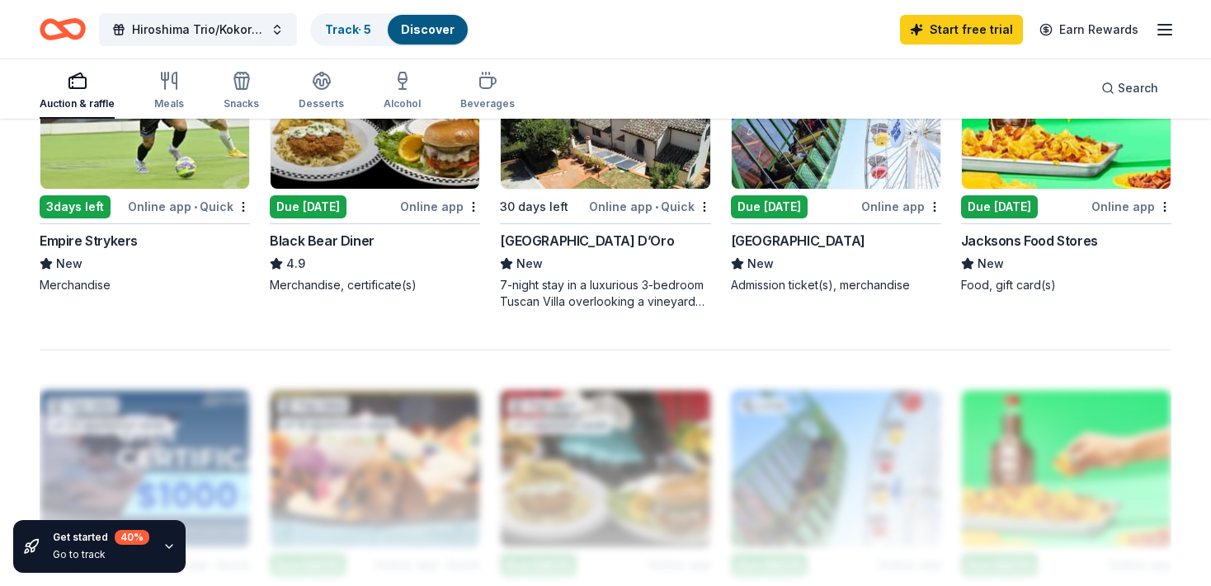
scroll to position [1222, 0]
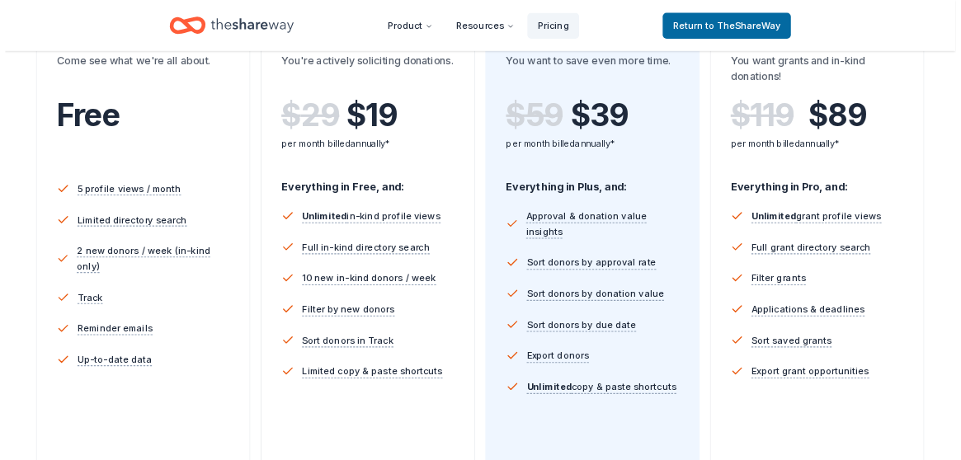
scroll to position [346, 0]
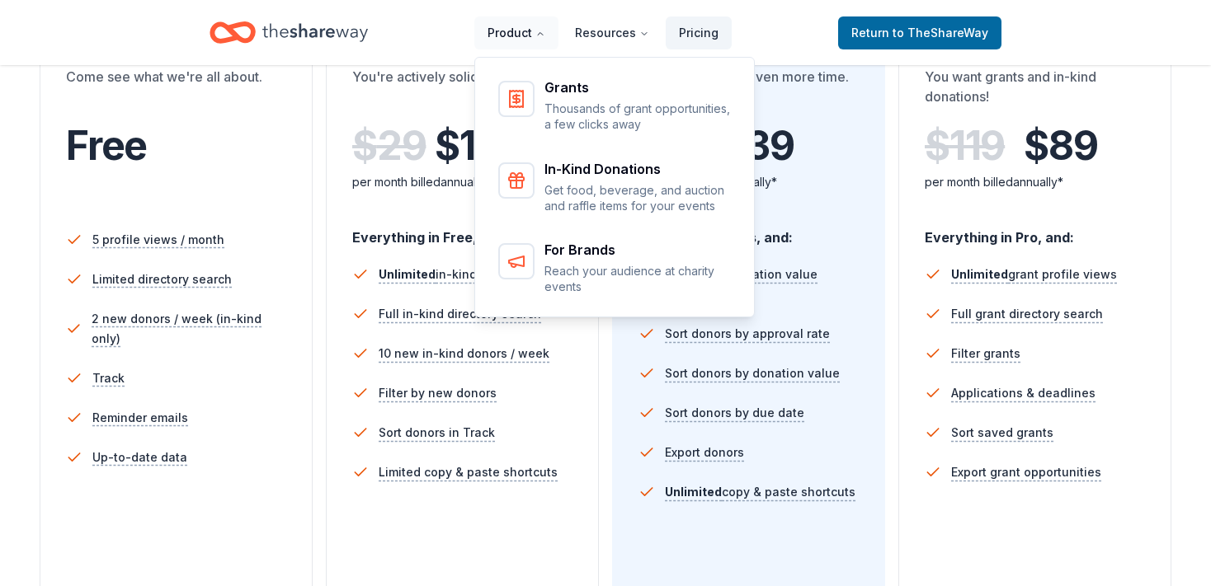
click at [504, 34] on button "Product" at bounding box center [516, 32] width 84 height 33
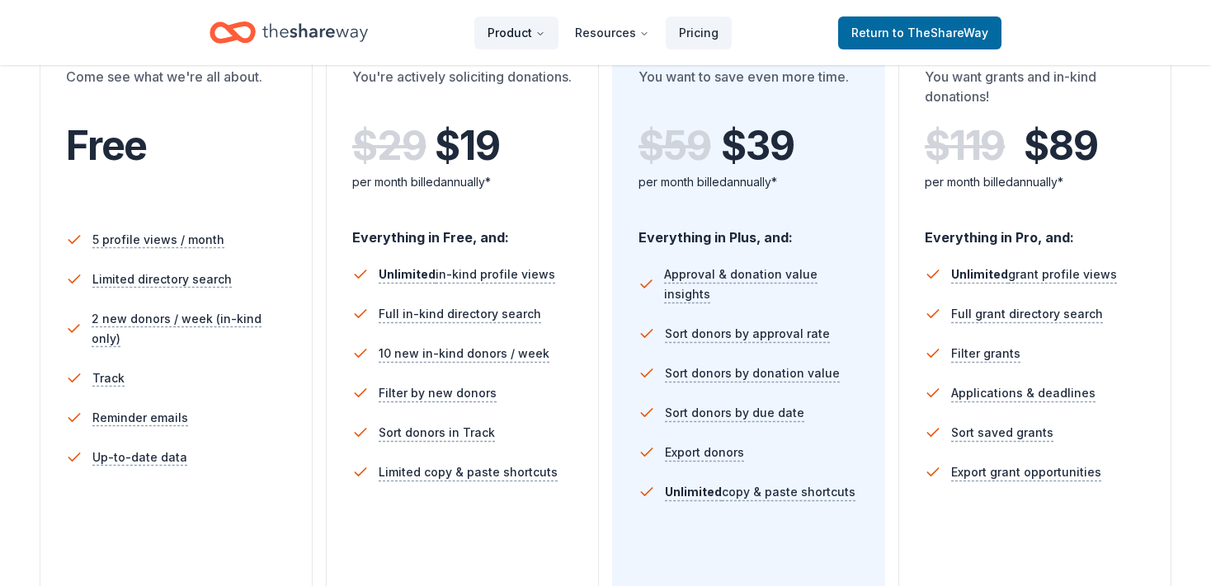
click at [504, 34] on button "Product" at bounding box center [516, 32] width 84 height 33
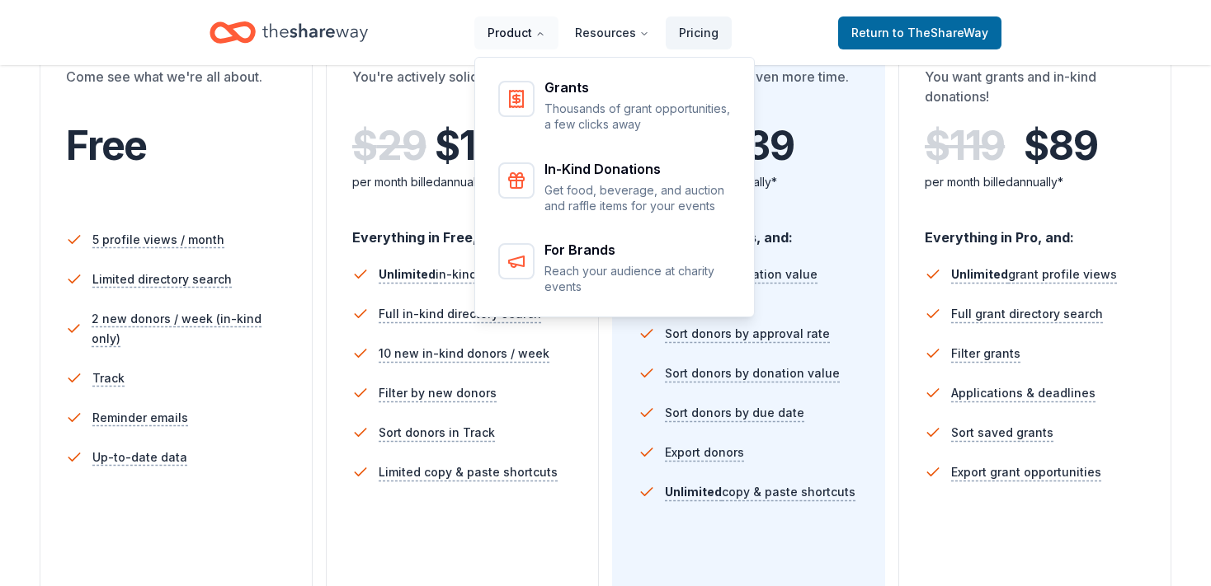
click at [504, 33] on button "Product" at bounding box center [516, 32] width 84 height 33
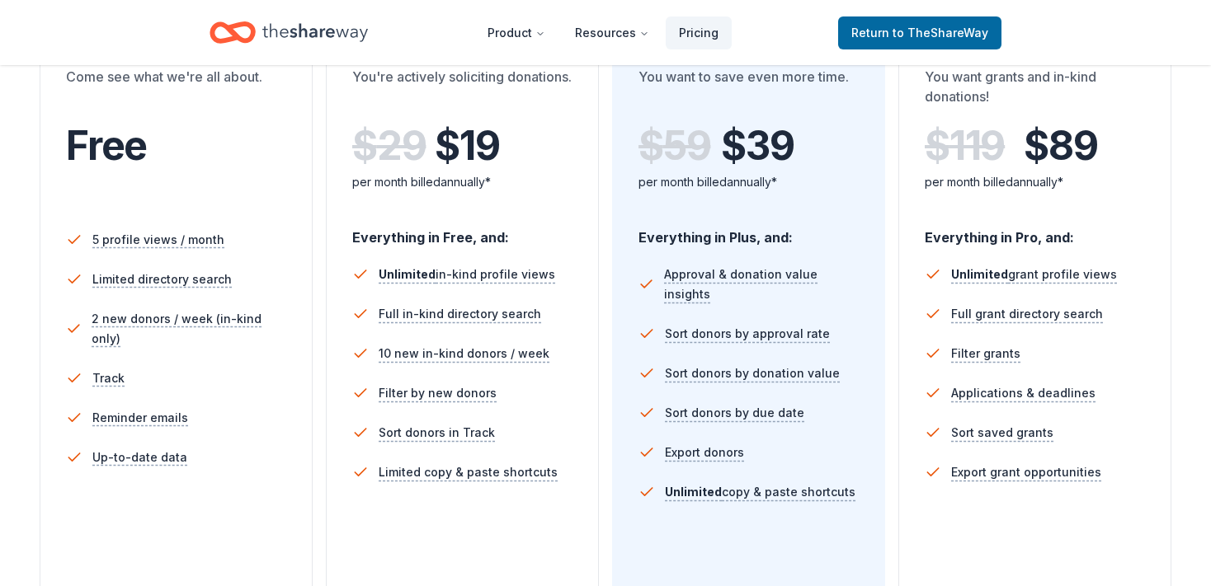
click at [399, 537] on div "Everything in Free, and: Unlimited in-kind profile views Full in-kind directory…" at bounding box center [462, 412] width 220 height 396
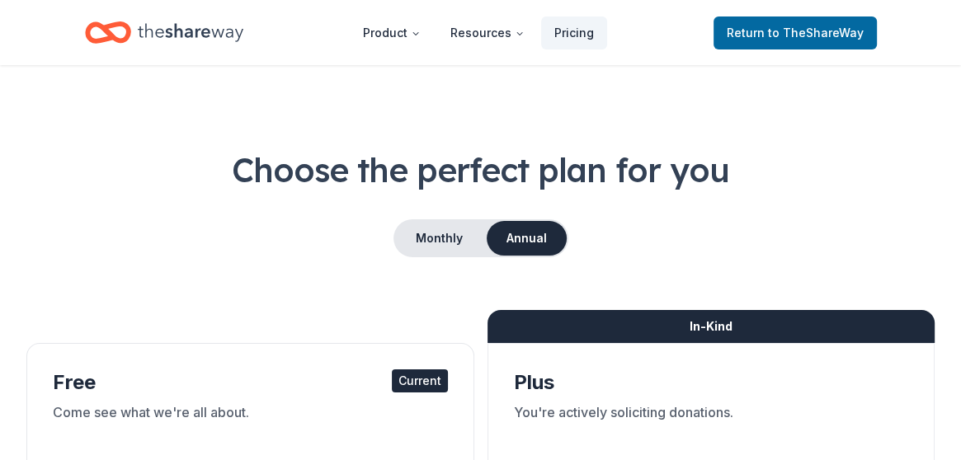
scroll to position [0, 0]
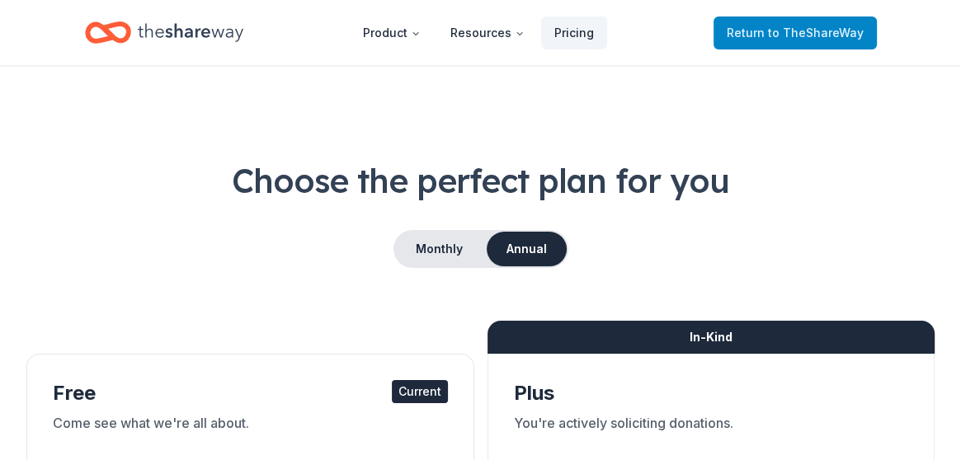
click at [799, 31] on span "to TheShareWay" at bounding box center [816, 33] width 96 height 14
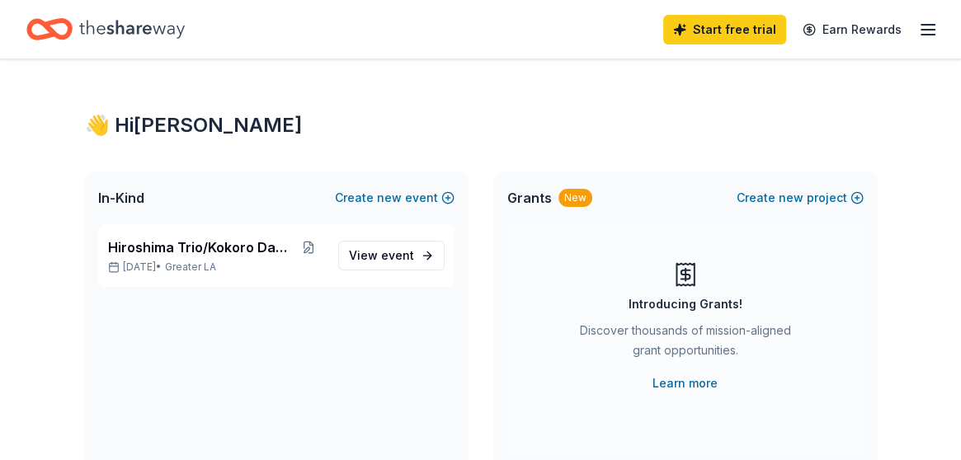
click at [929, 26] on icon "button" at bounding box center [928, 30] width 20 height 20
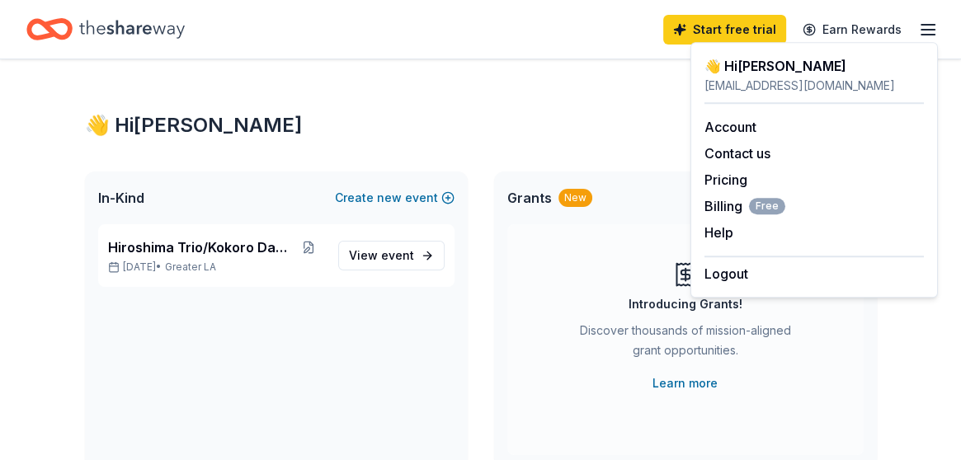
click at [582, 120] on div "👋 Hi Nancy" at bounding box center [481, 125] width 792 height 26
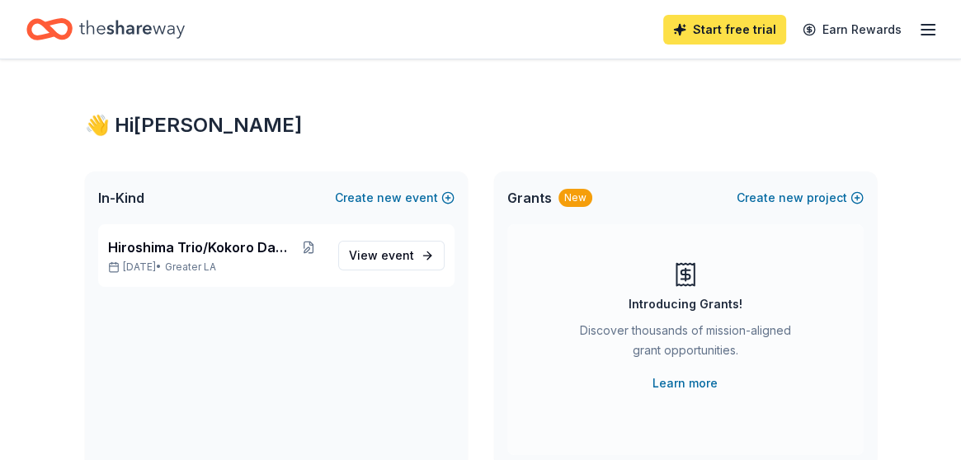
click at [733, 30] on link "Start free trial" at bounding box center [724, 30] width 123 height 30
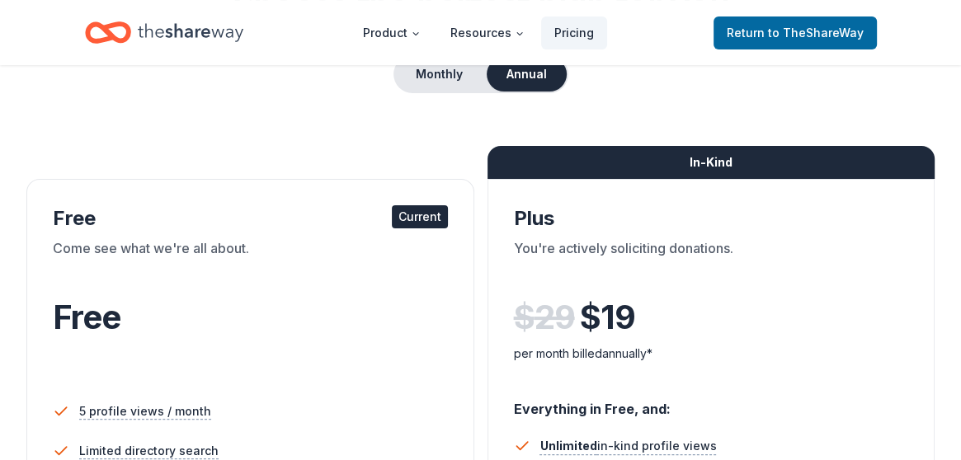
scroll to position [174, 0]
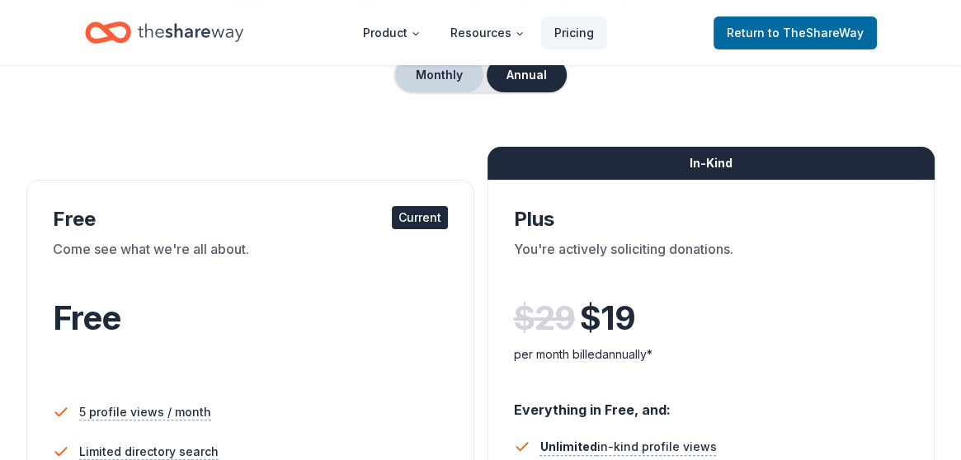
click at [426, 73] on button "Monthly" at bounding box center [439, 75] width 88 height 35
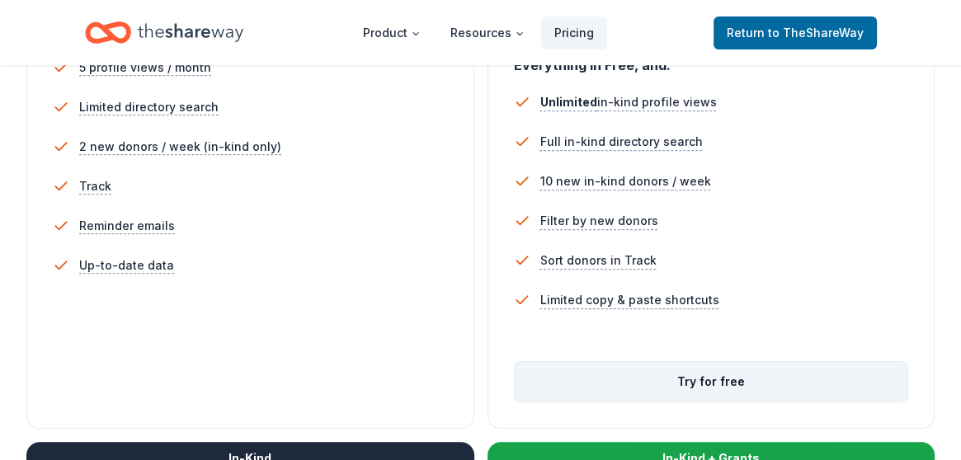
scroll to position [521, 0]
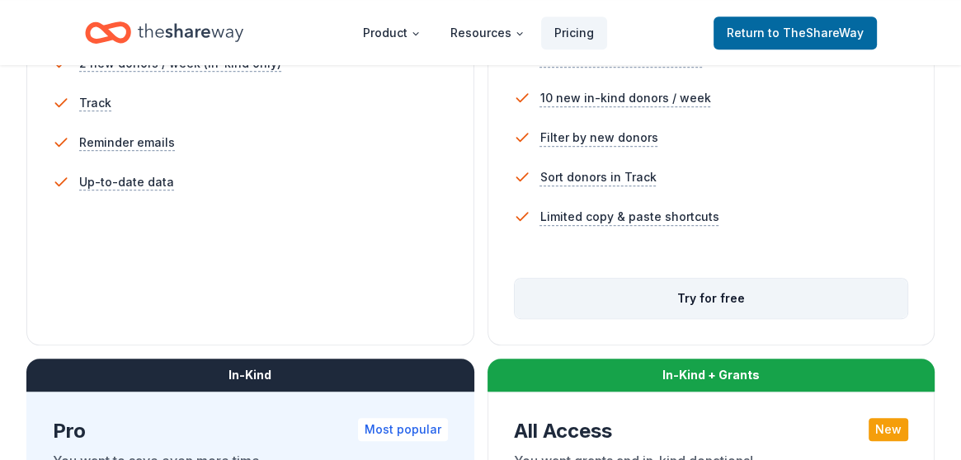
click at [766, 296] on button "Try for free" at bounding box center [711, 299] width 393 height 40
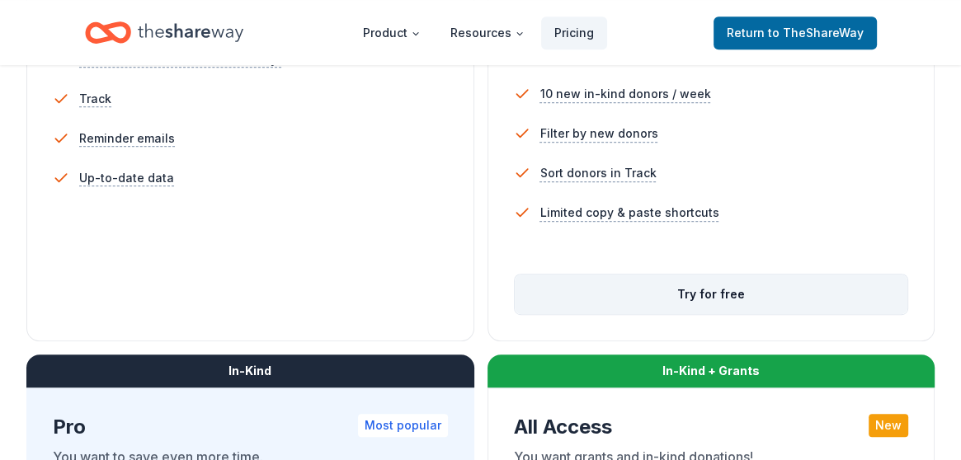
scroll to position [607, 0]
